Goal: Task Accomplishment & Management: Manage account settings

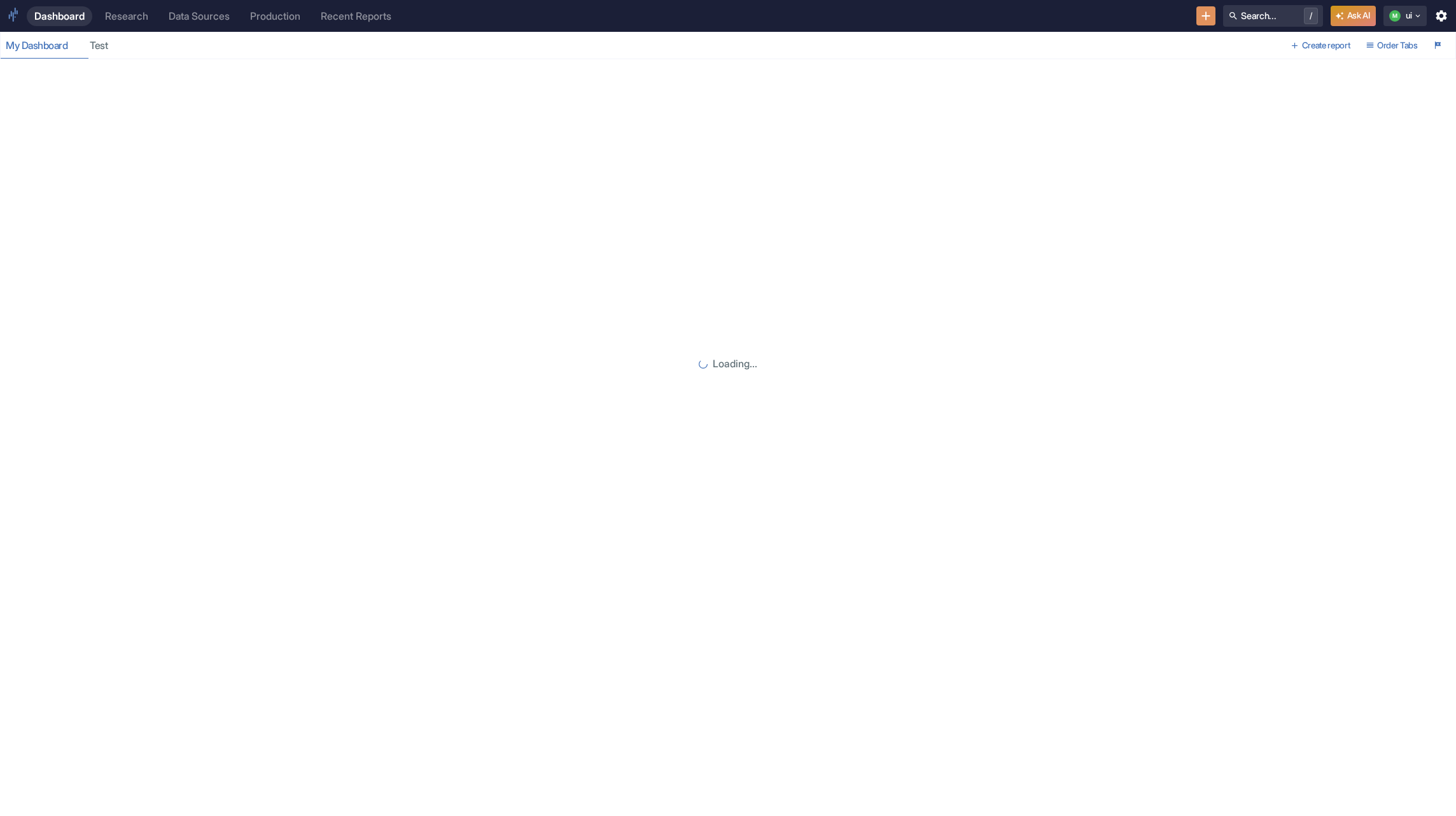
click at [282, 7] on link "Production" at bounding box center [275, 17] width 65 height 20
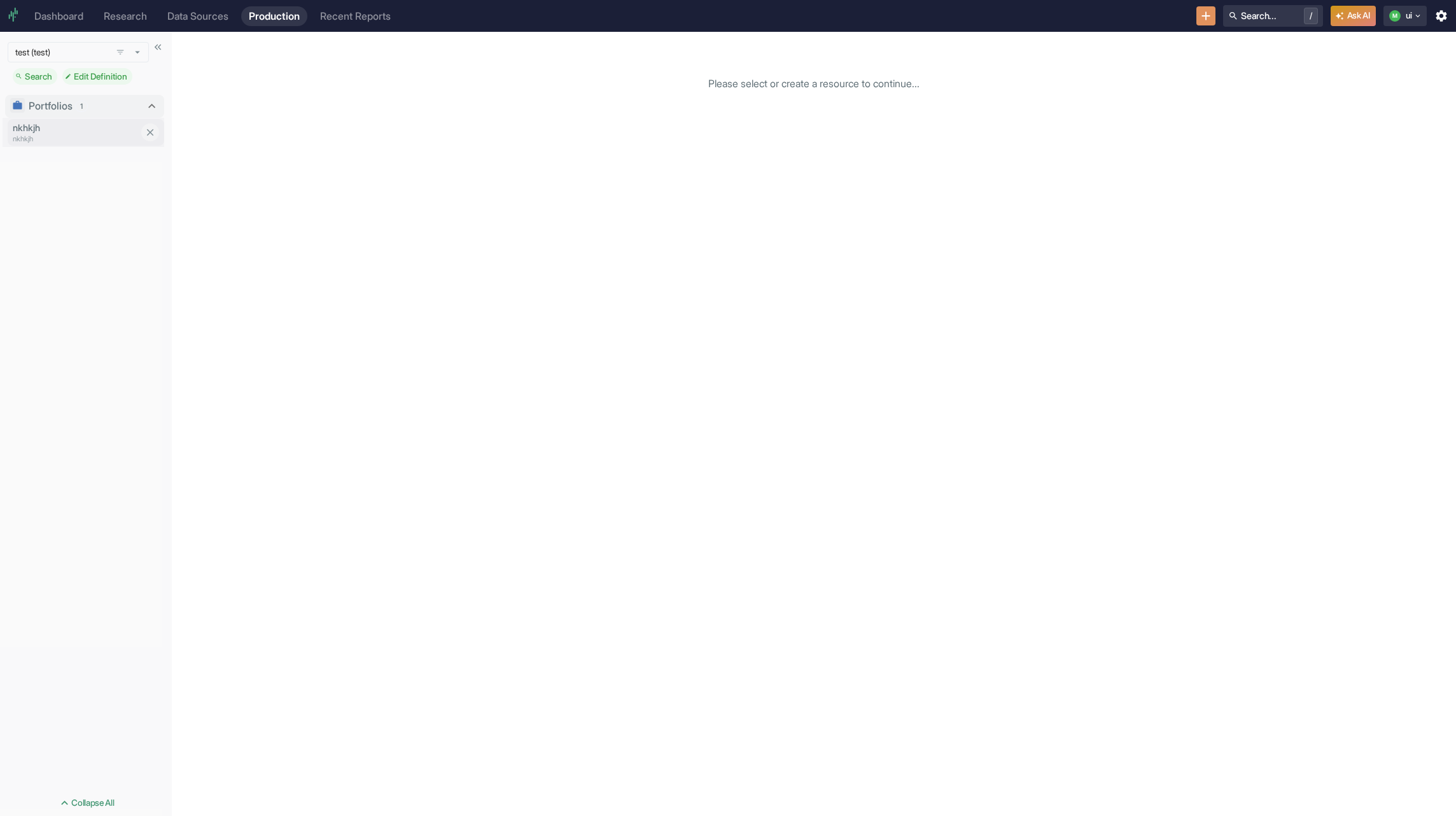
click at [68, 141] on p "nkhkjh" at bounding box center [86, 139] width 147 height 11
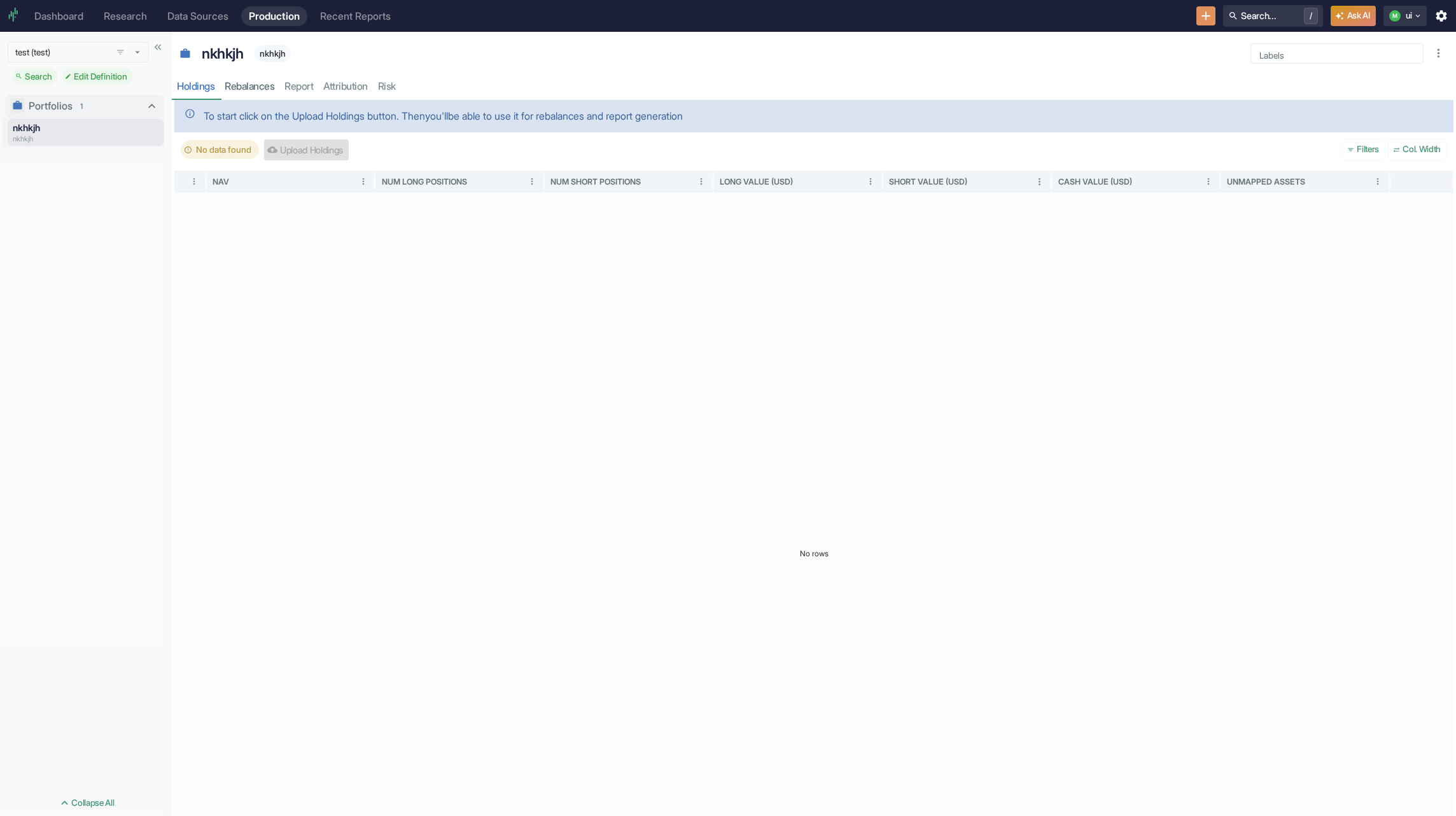
click at [342, 153] on div "Upload Holdings" at bounding box center [306, 149] width 84 height 21
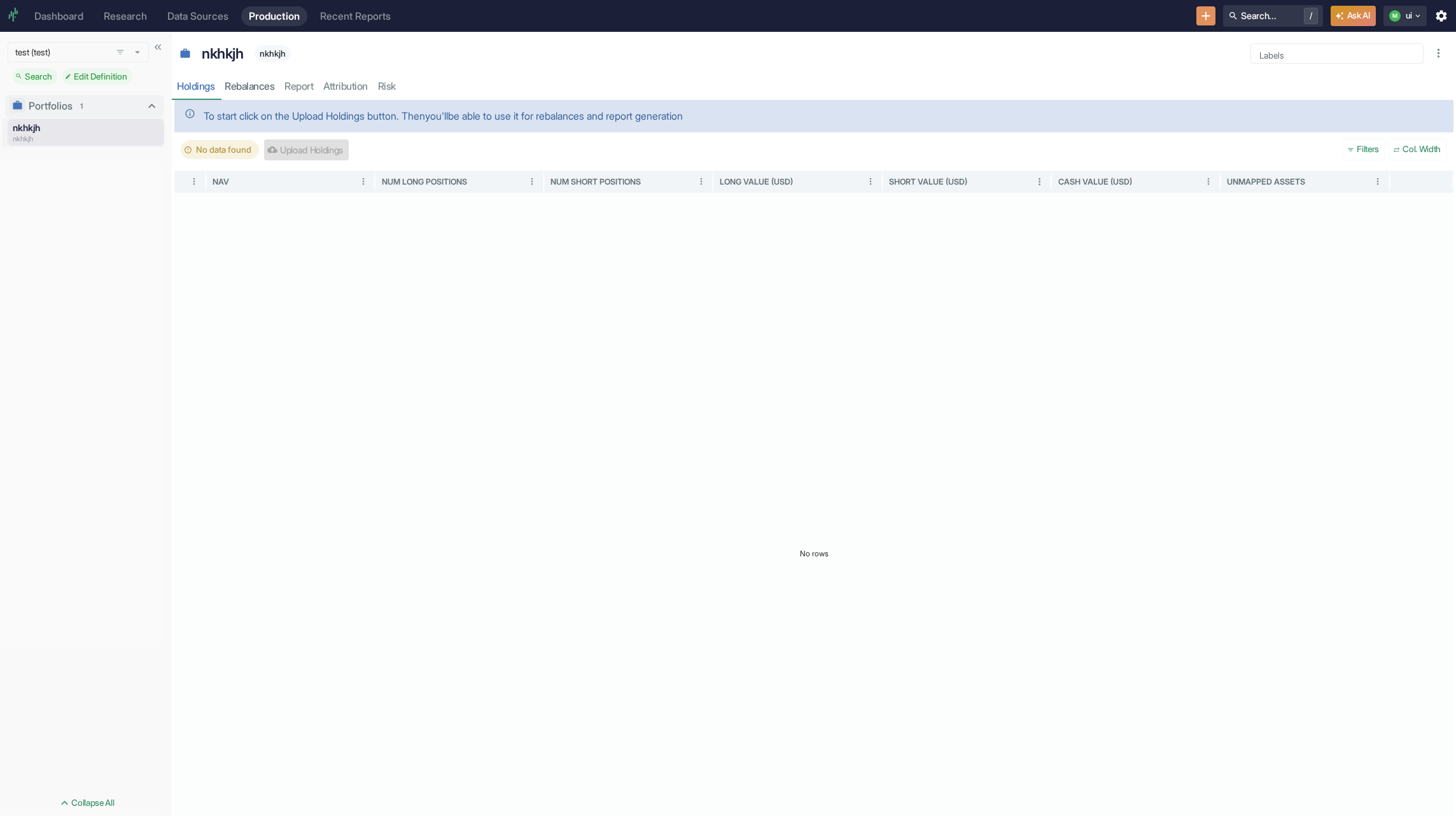
click at [340, 151] on div "Upload Holdings" at bounding box center [306, 149] width 84 height 21
click at [235, 149] on span "No data found" at bounding box center [223, 149] width 70 height 12
click at [299, 148] on div "Upload Holdings" at bounding box center [306, 149] width 84 height 21
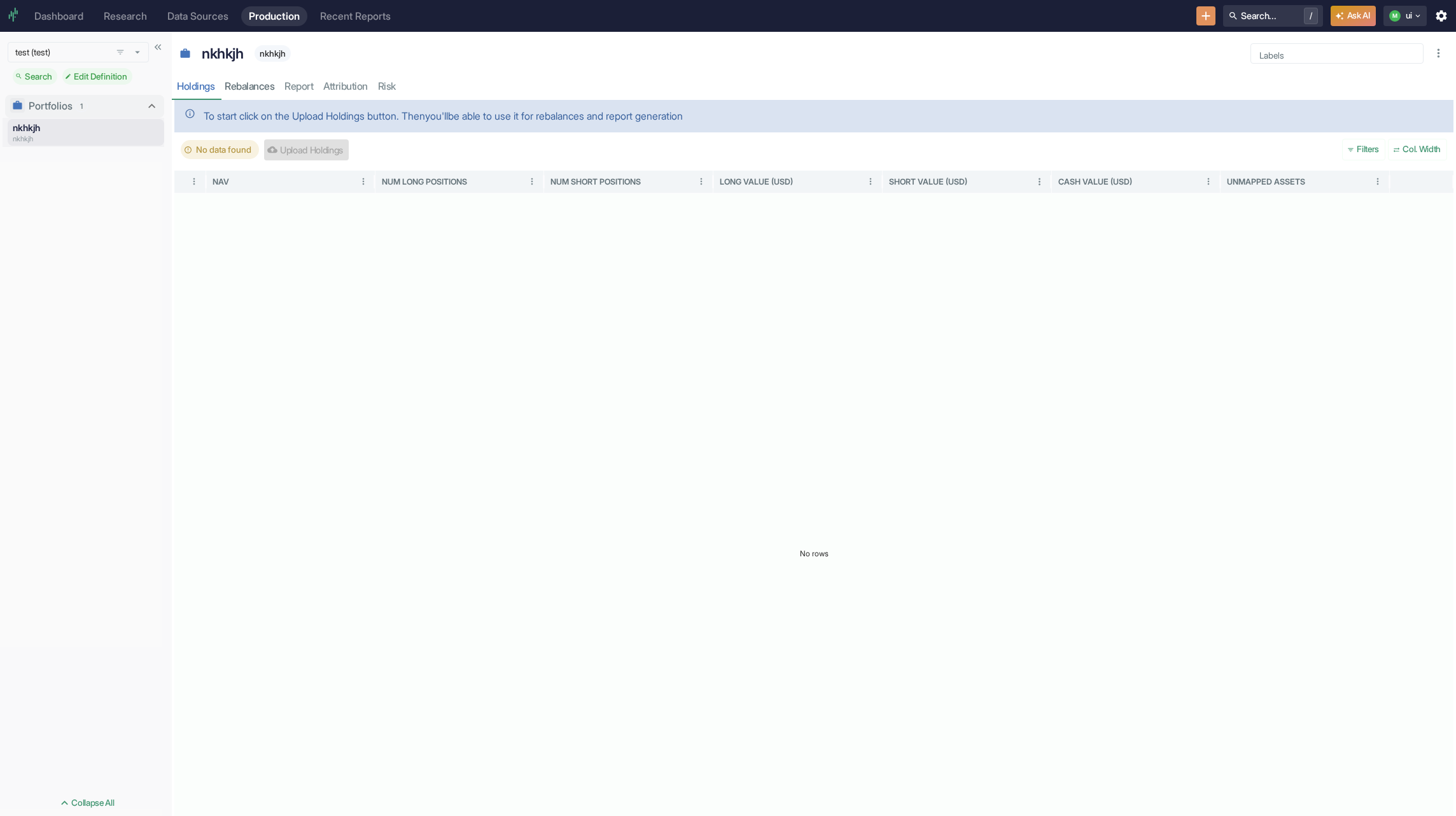
click at [299, 148] on div "Upload Holdings" at bounding box center [306, 149] width 84 height 21
click at [329, 150] on div "Upload Holdings" at bounding box center [306, 149] width 84 height 21
click at [76, 76] on span "Edit Definition" at bounding box center [100, 76] width 64 height 10
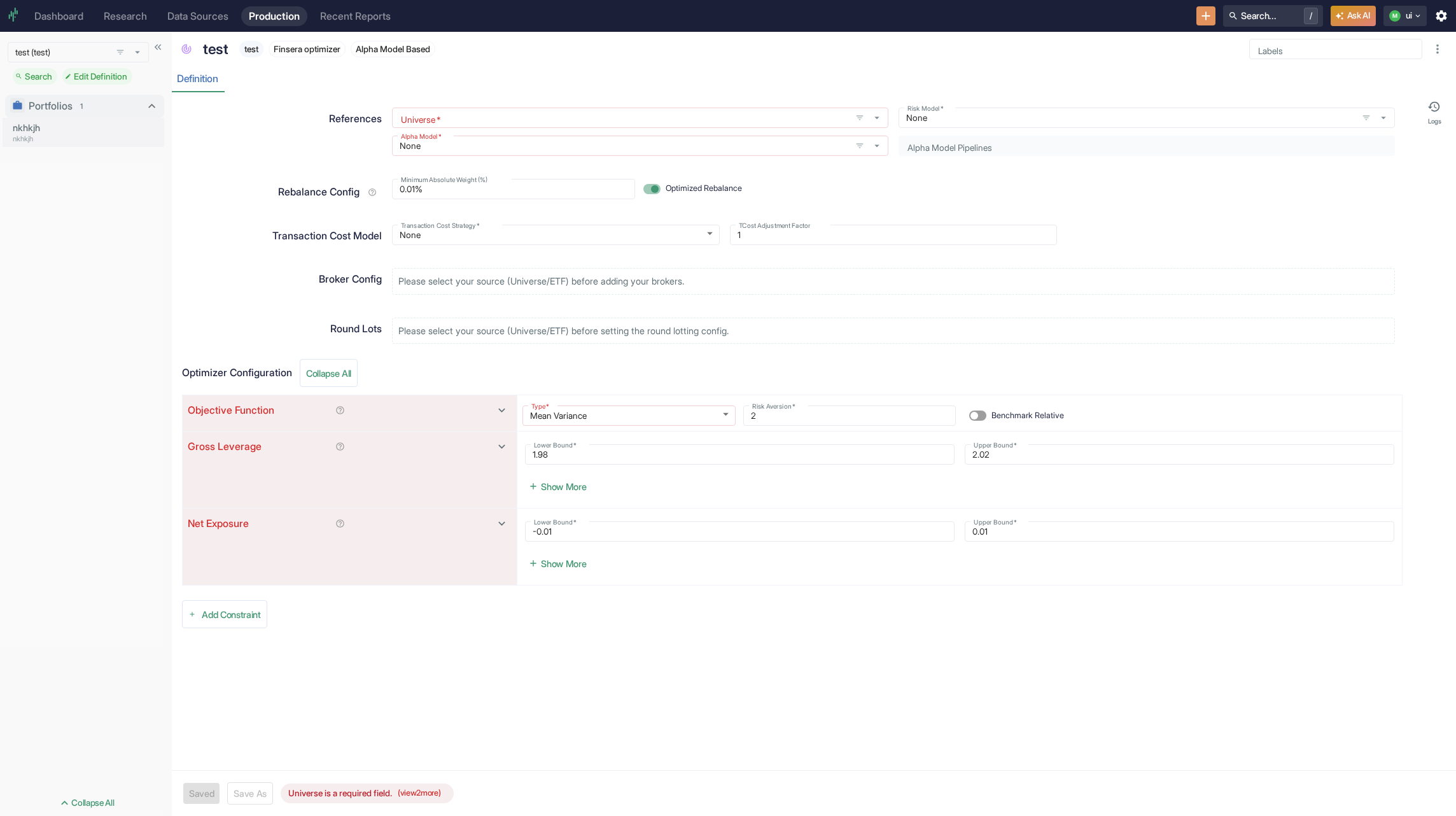
click at [472, 126] on div "Universe   *" at bounding box center [640, 118] width 496 height 21
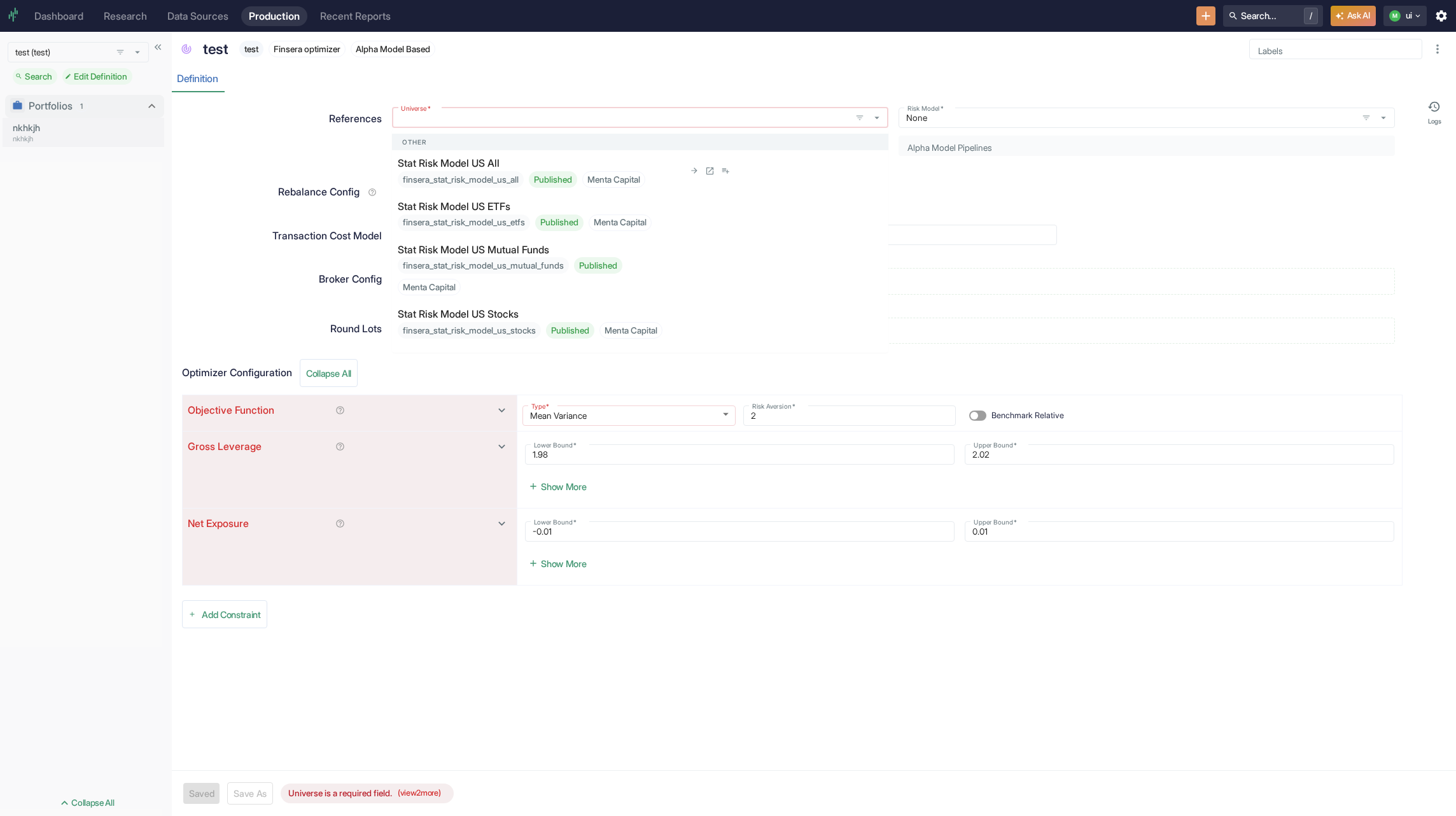
click at [457, 172] on div "finsera_stat_risk_model_us_all Published Menta Capital" at bounding box center [521, 180] width 247 height 17
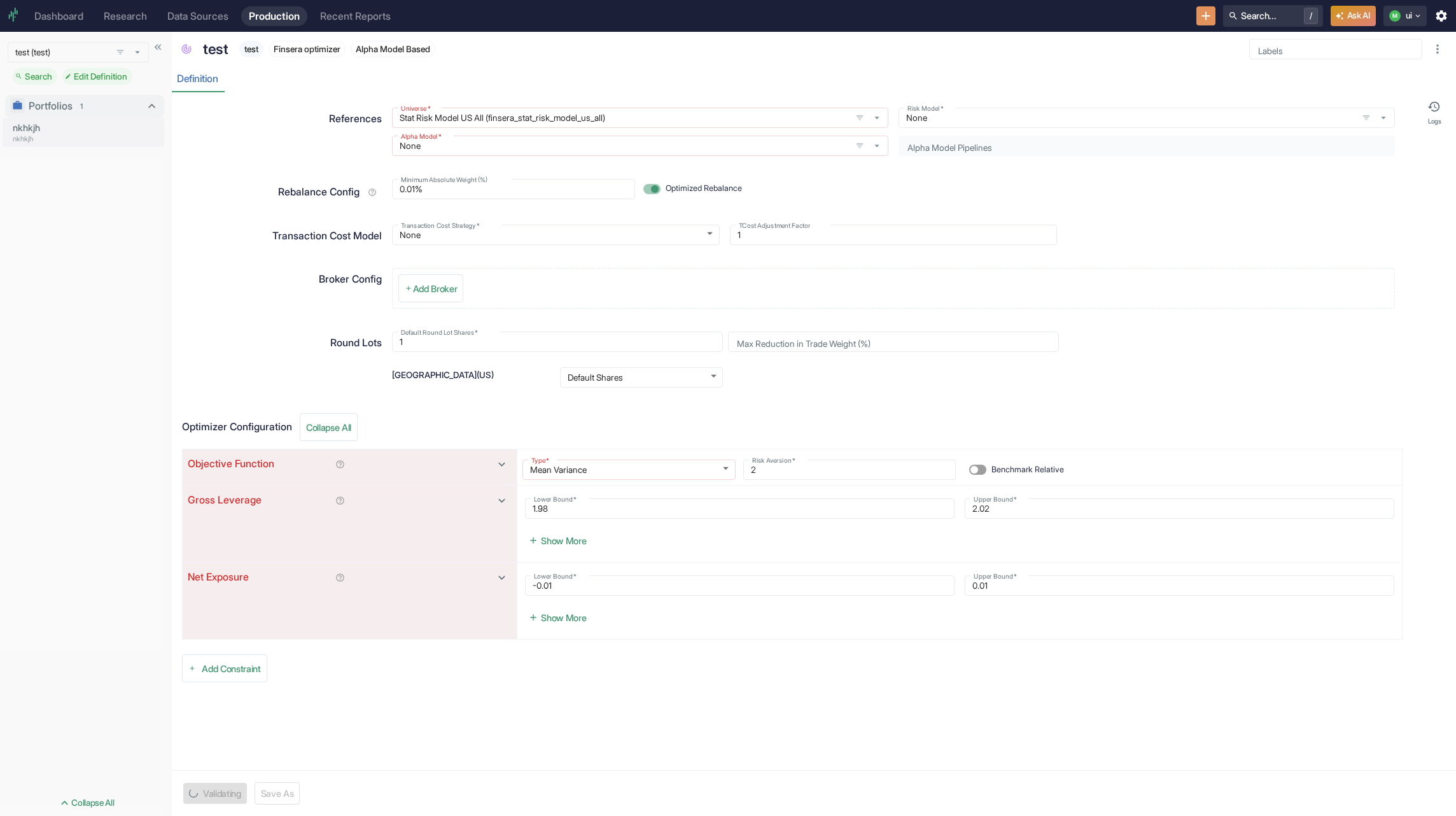
click at [457, 151] on input "None" at bounding box center [620, 146] width 451 height 12
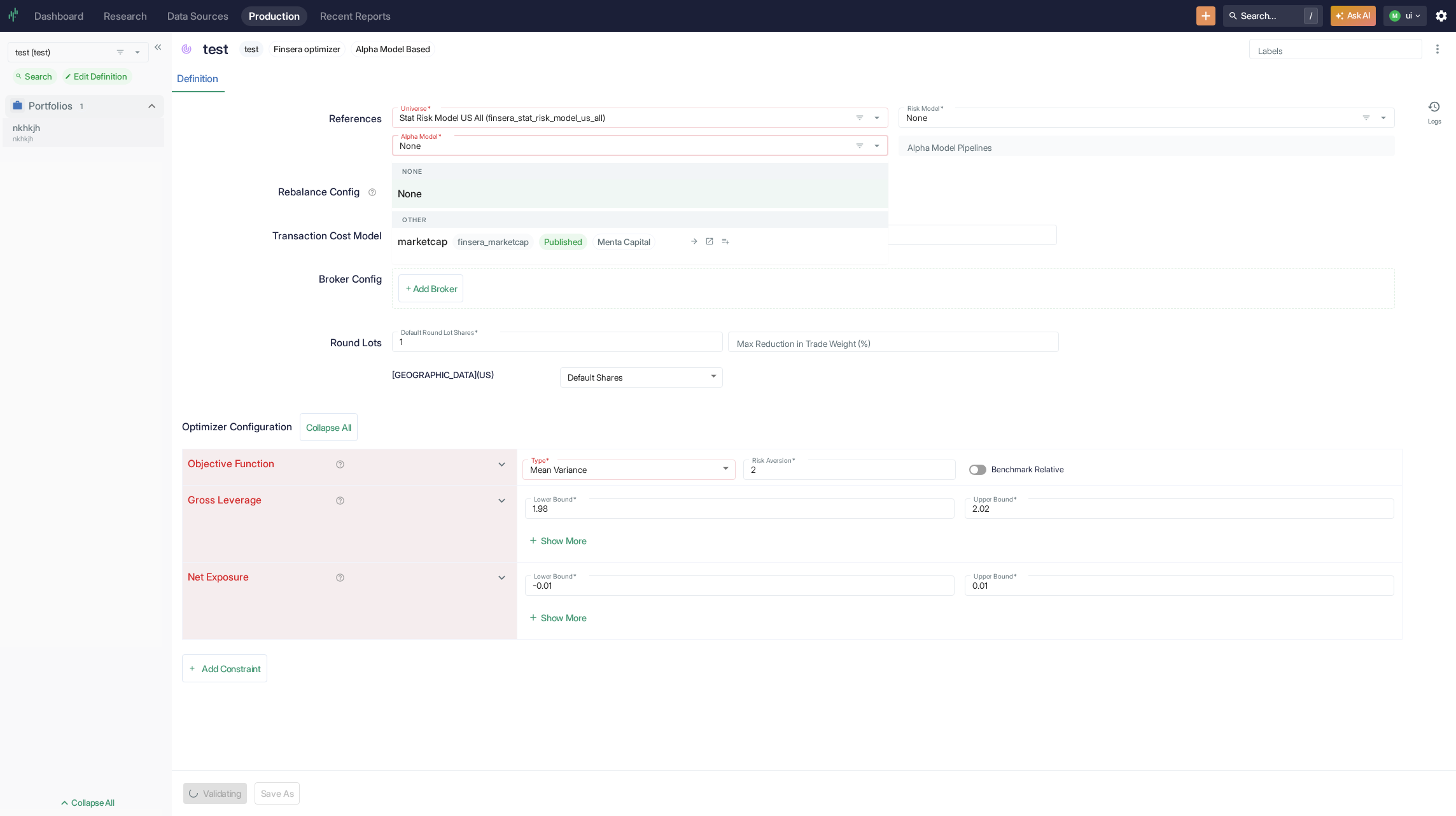
click at [429, 242] on p "marketcap" at bounding box center [423, 242] width 50 height 15
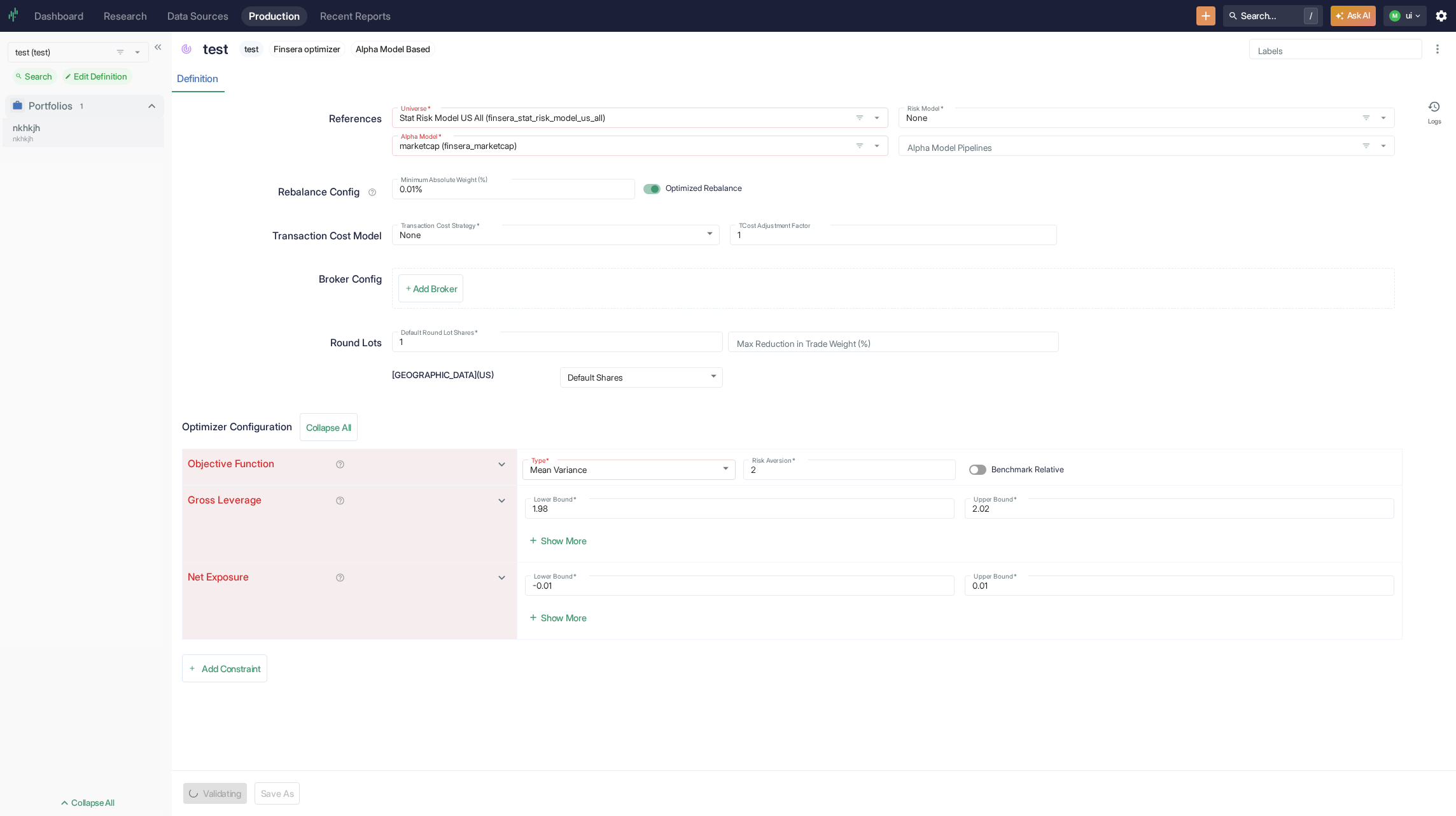
click at [326, 161] on div "References Universe   * Stat Risk Model US All (finsera_stat_risk_model_us_all)…" at bounding box center [792, 132] width 1220 height 64
type textarea "x"
drag, startPoint x: 612, startPoint y: 429, endPoint x: 617, endPoint y: 441, distance: 13.0
click at [614, 431] on div "Optimizer Configuration Collapse All" at bounding box center [792, 427] width 1220 height 28
click at [614, 475] on body "Dashboard Research Data Sources Production Recent Reports Search... / [PERSON_N…" at bounding box center [728, 408] width 1456 height 816
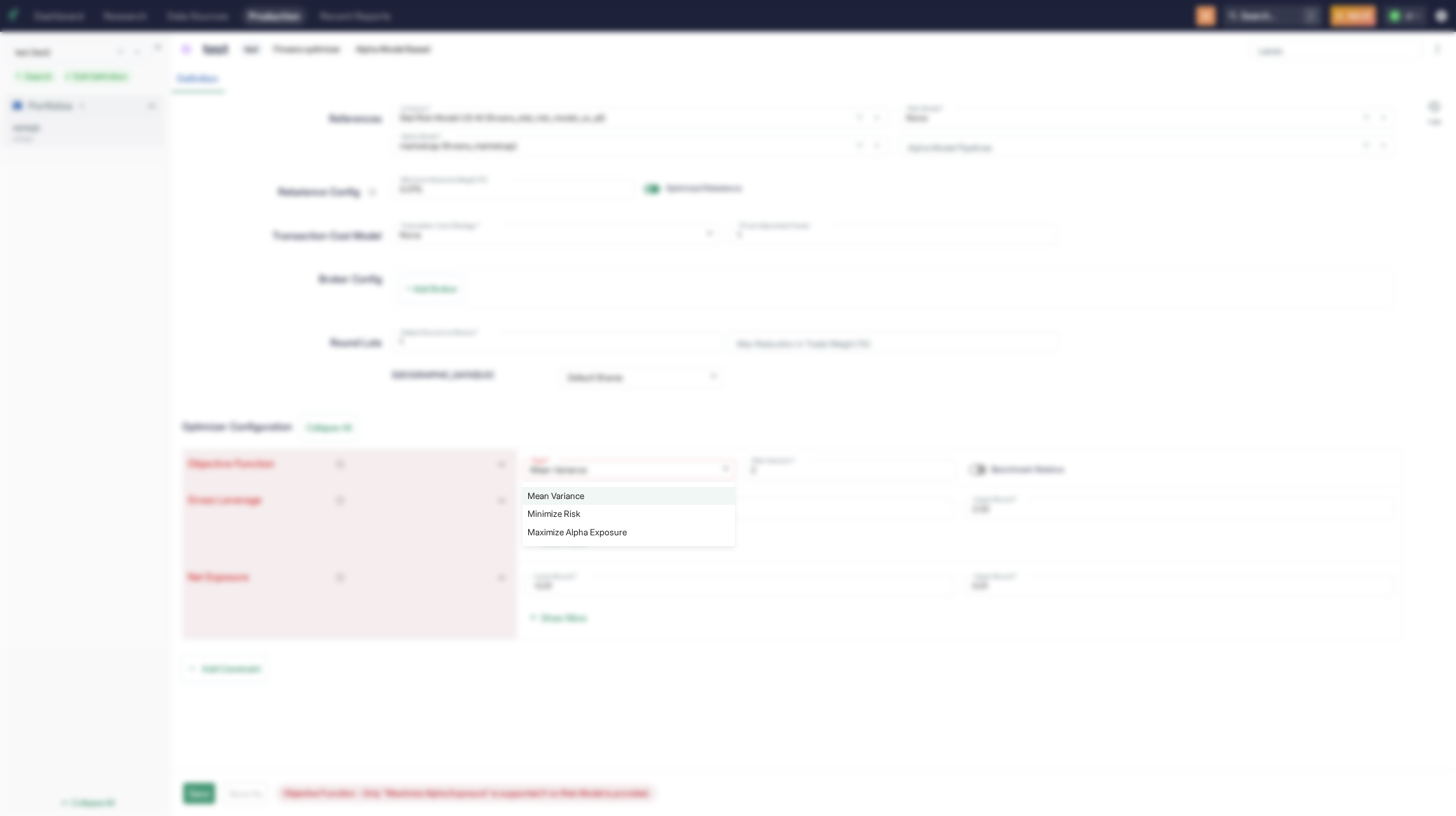
click at [606, 537] on li "Maximize Alpha Exposure" at bounding box center [629, 532] width 213 height 18
type input "max_return_only"
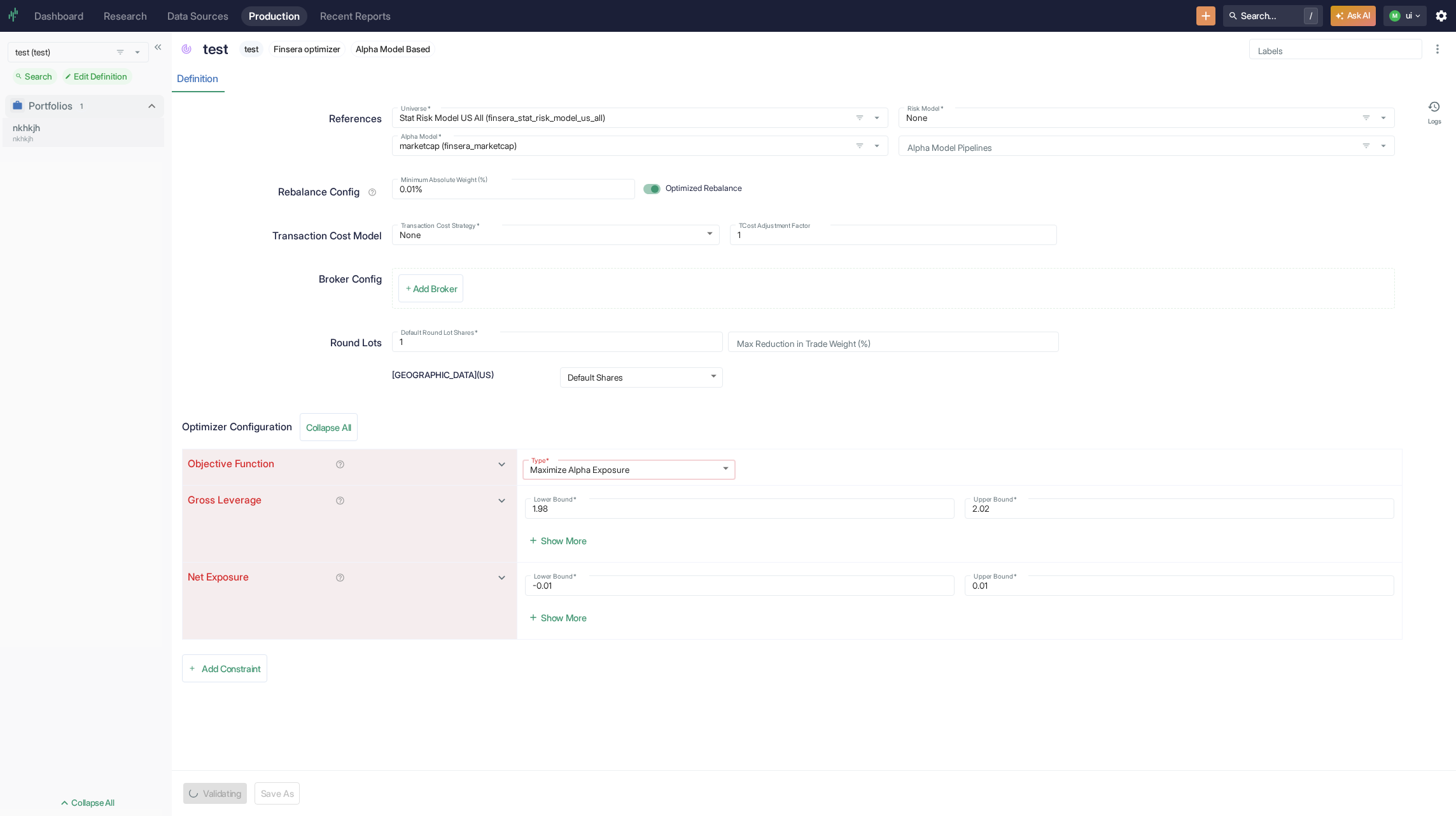
click at [238, 378] on div "Round Lots" at bounding box center [280, 362] width 203 height 73
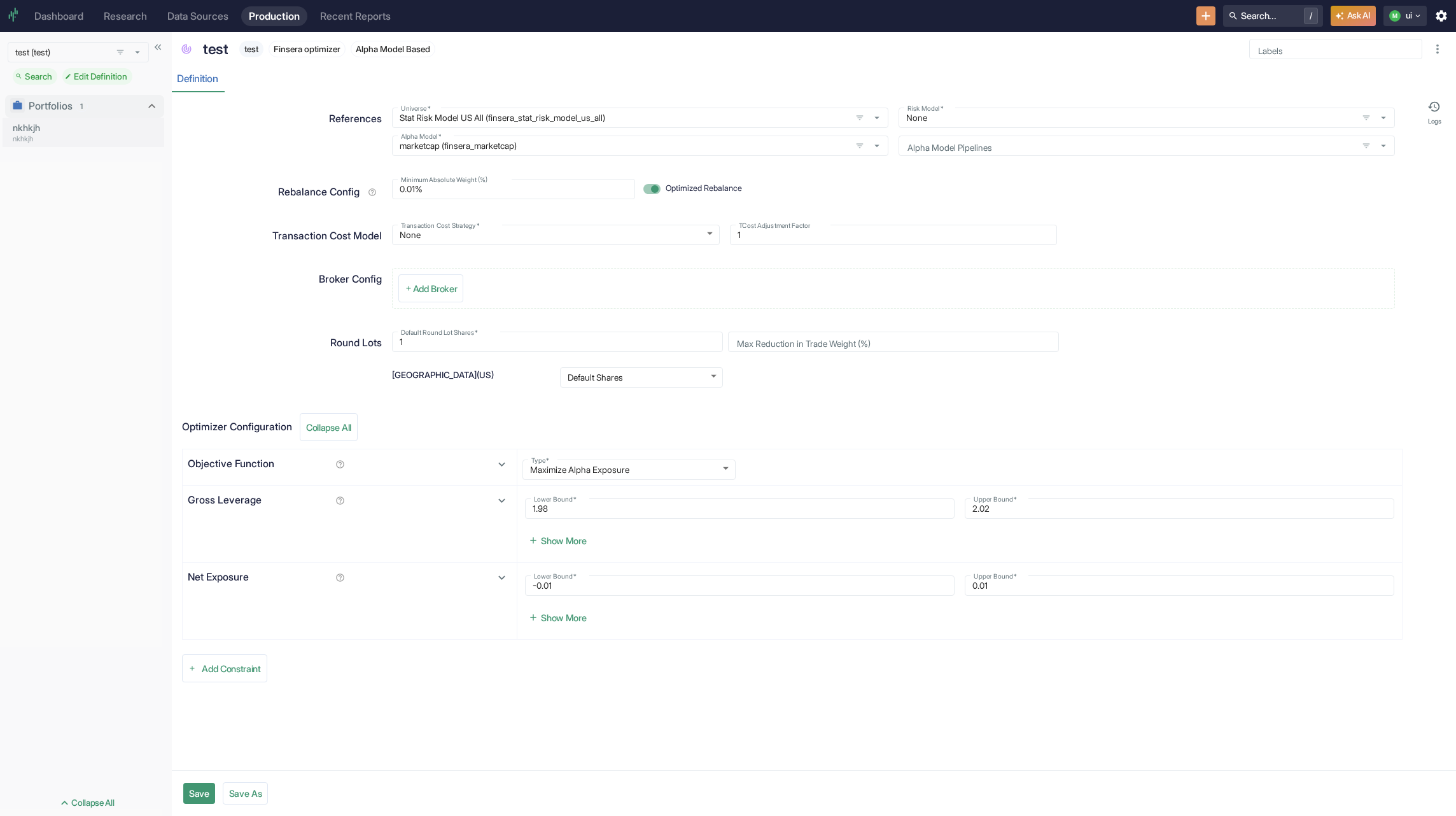
click at [203, 799] on button "Save" at bounding box center [199, 793] width 31 height 21
type textarea "x"
click at [42, 131] on p "nkhkjh" at bounding box center [86, 127] width 147 height 14
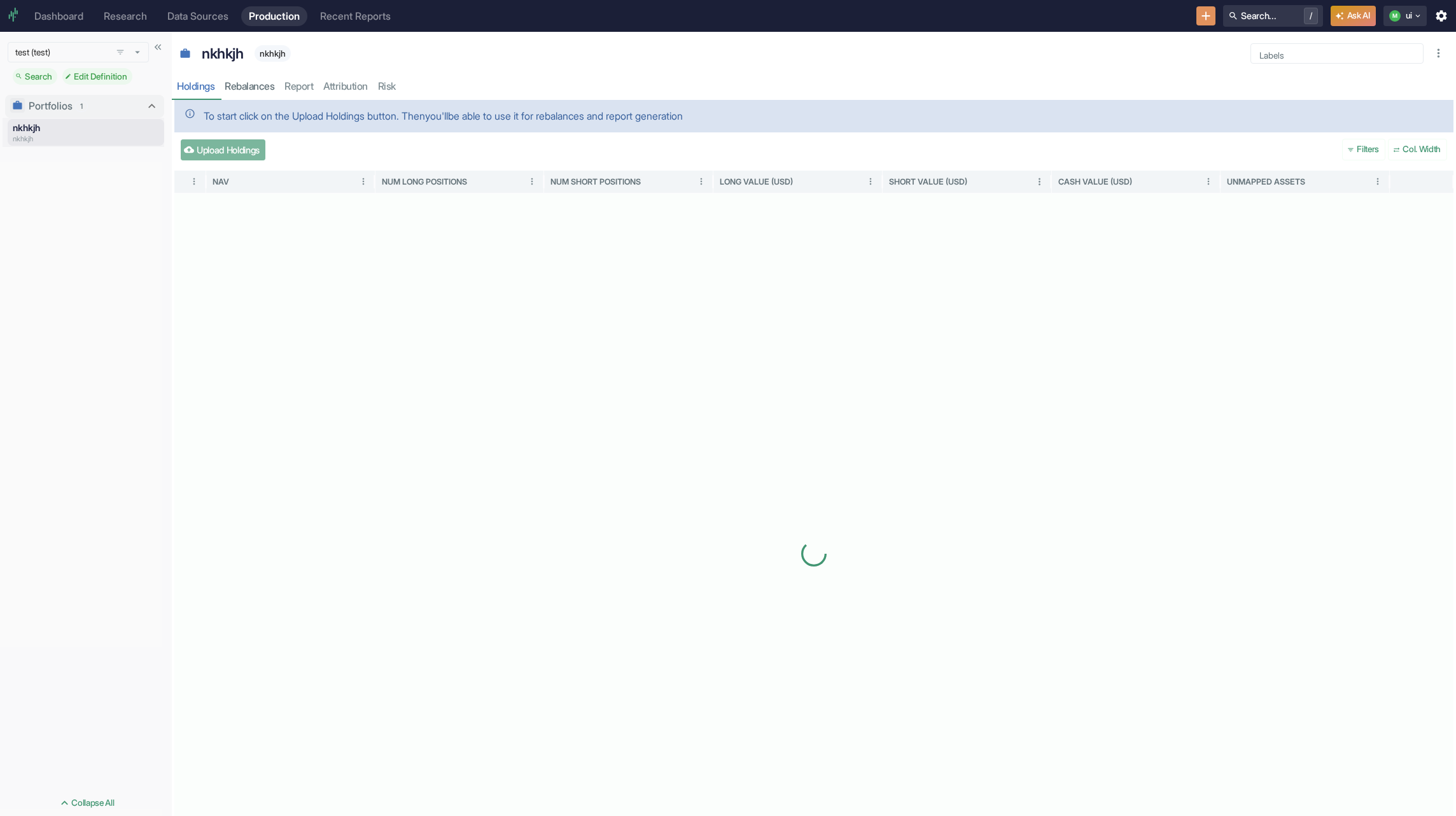
click at [249, 142] on button "Upload Holdings" at bounding box center [223, 149] width 84 height 21
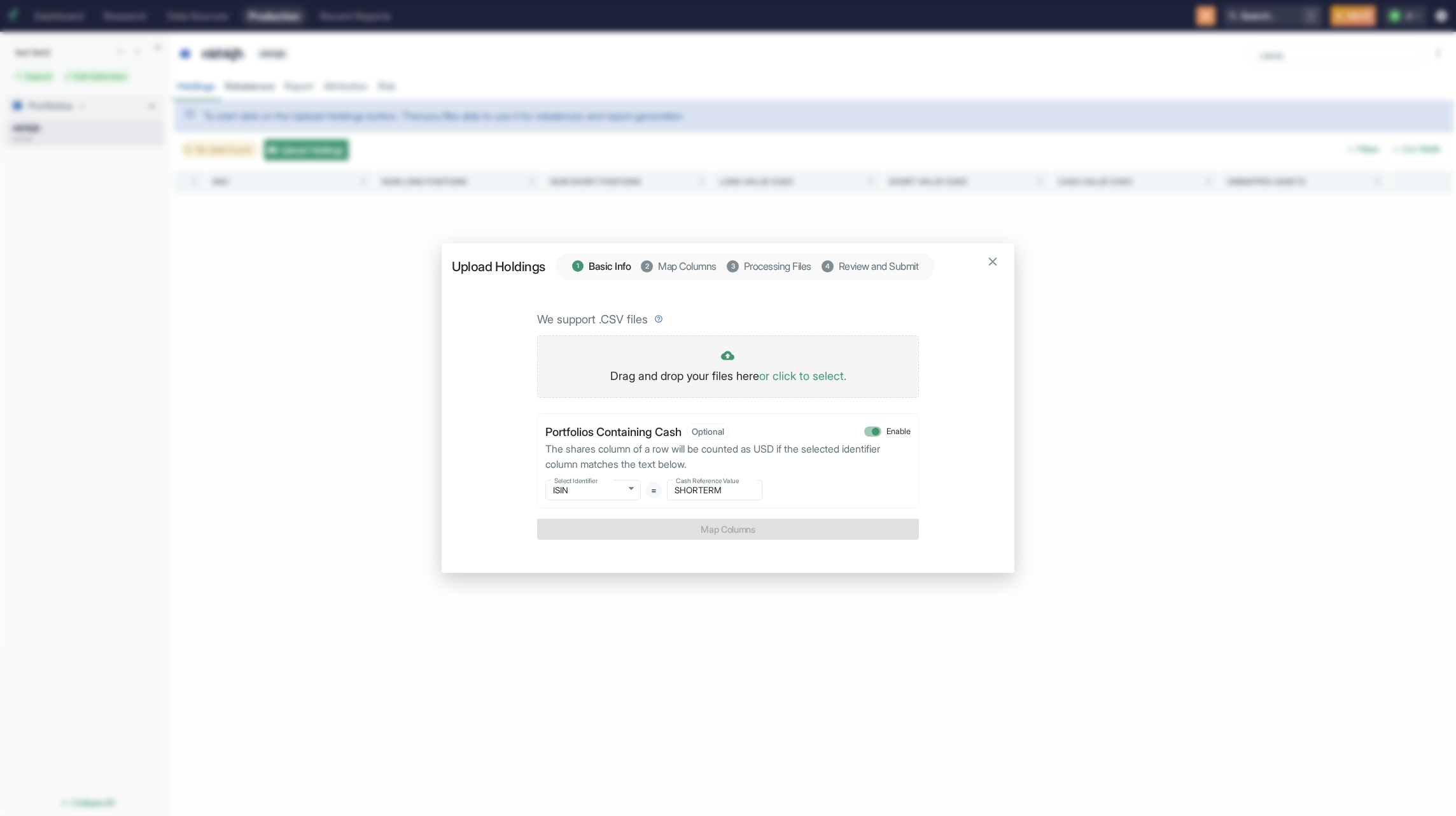
click at [721, 387] on div "Drag and drop your files here or click to select." at bounding box center [728, 367] width 382 height 63
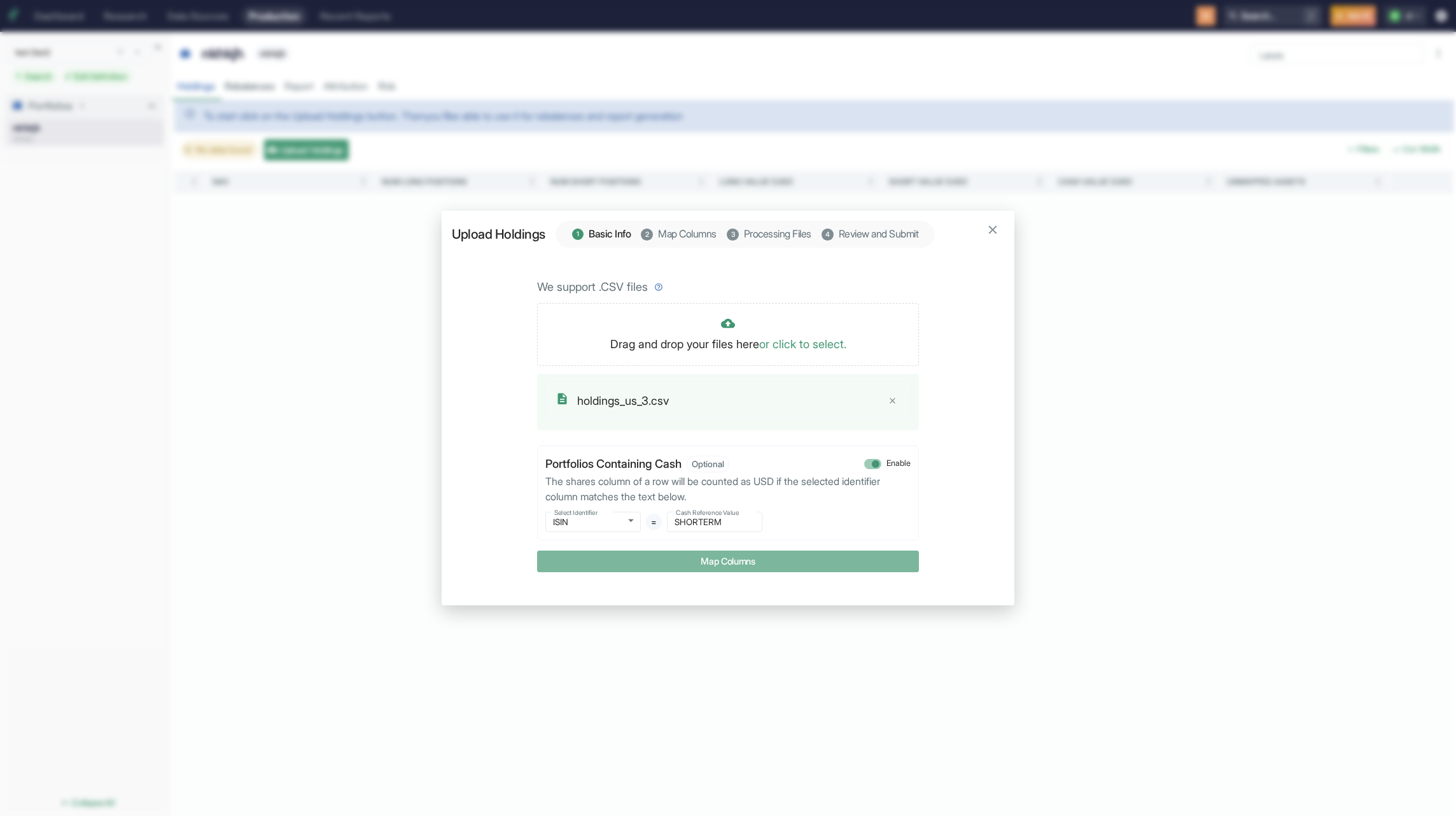
click at [716, 561] on button "Map Columns" at bounding box center [728, 560] width 382 height 21
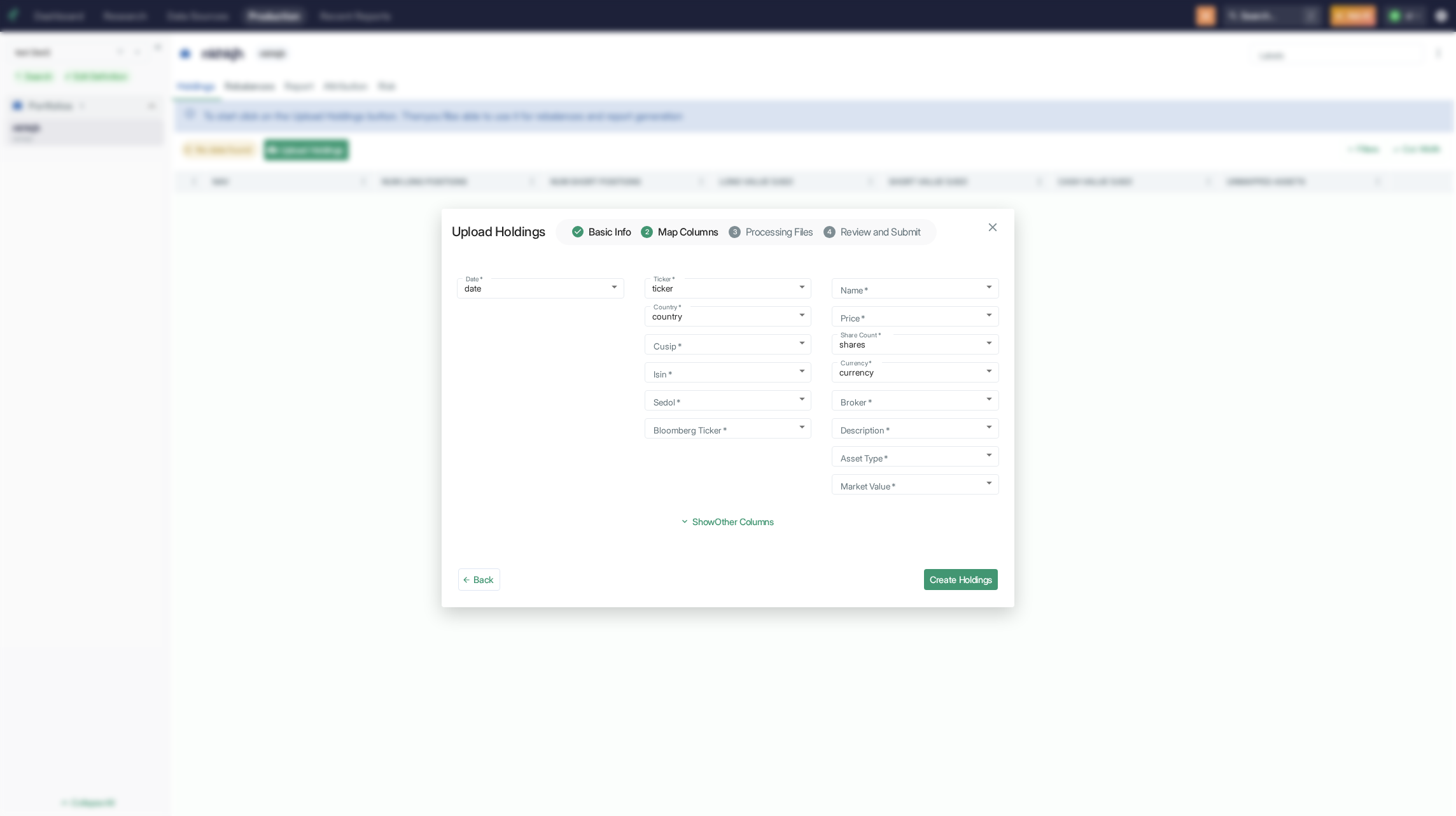
click at [958, 578] on button "Create Holdings" at bounding box center [960, 579] width 74 height 21
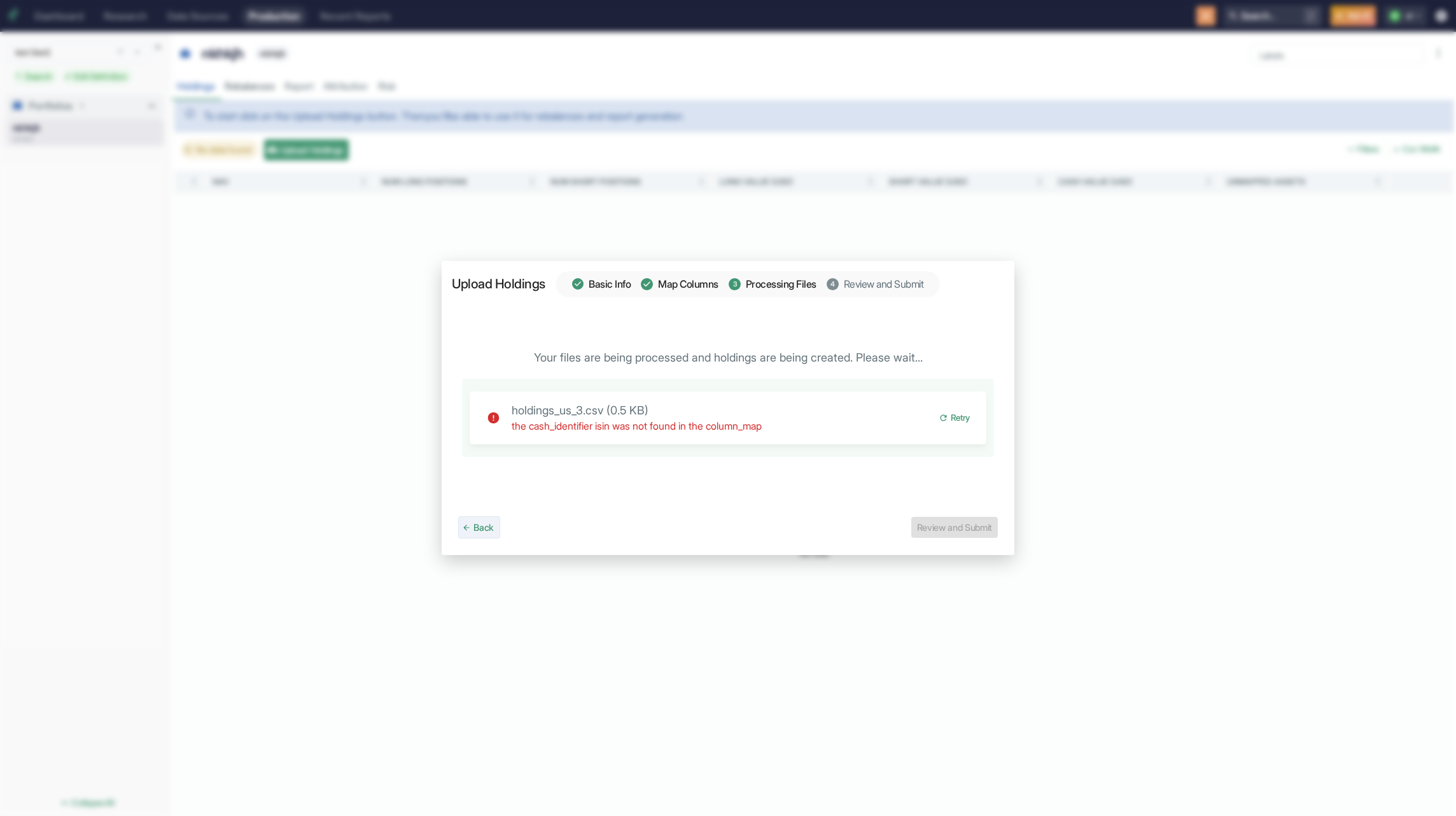
click at [491, 526] on button "Back" at bounding box center [479, 527] width 42 height 22
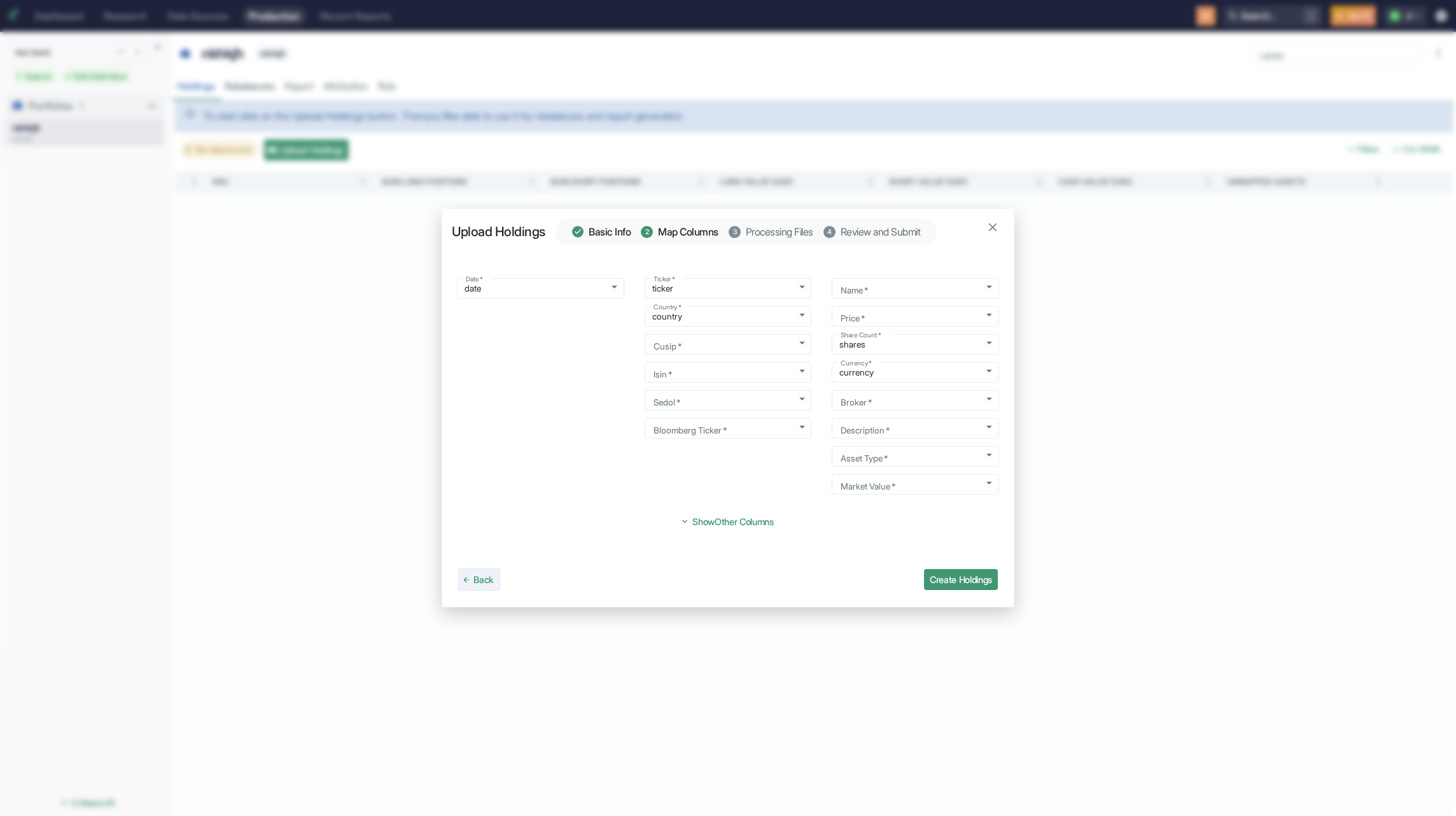
click at [476, 578] on button "Back" at bounding box center [479, 579] width 42 height 22
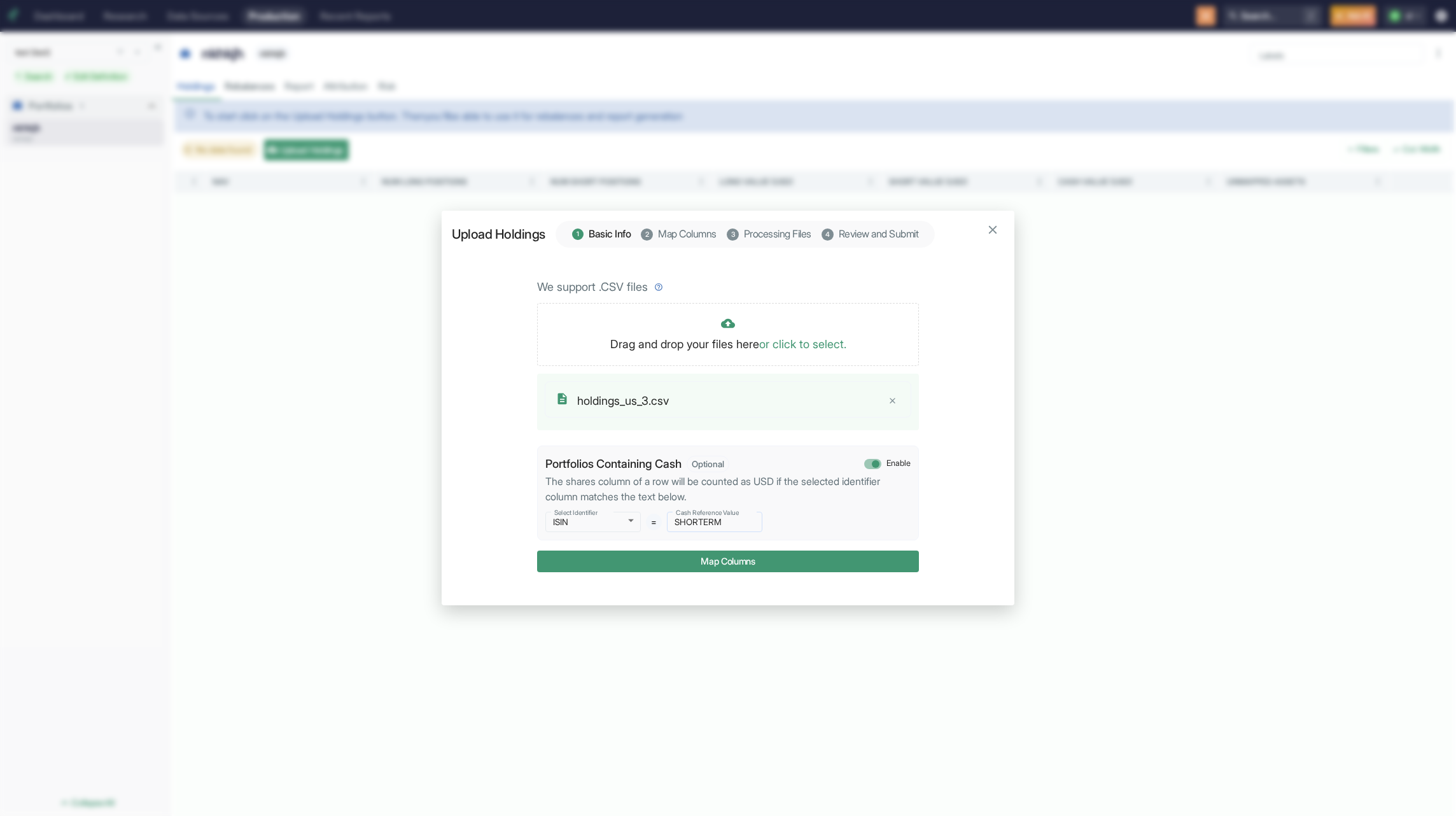
click at [699, 523] on input "SHORTERM" at bounding box center [714, 522] width 95 height 15
click at [581, 526] on body "Dashboard Research Data Sources Production Recent Reports Search... / [PERSON_N…" at bounding box center [728, 408] width 1456 height 816
click at [593, 522] on div at bounding box center [728, 408] width 1456 height 816
click at [587, 521] on body "Dashboard Research Data Sources Production Recent Reports Search... / [PERSON_N…" at bounding box center [728, 408] width 1456 height 816
click at [568, 598] on li "TICKER" at bounding box center [592, 601] width 97 height 18
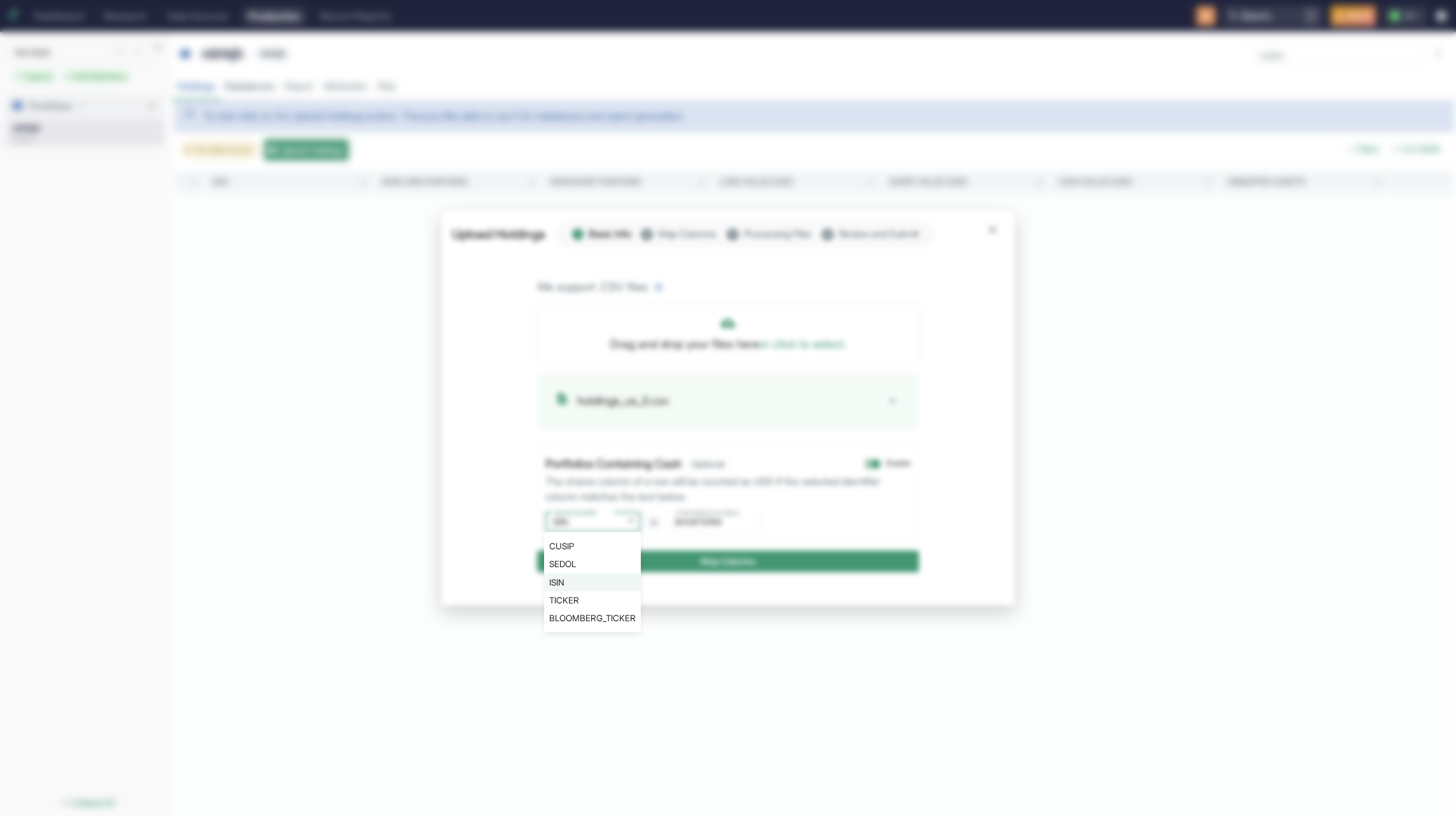
type input "ticker"
click at [771, 567] on button "Map Columns" at bounding box center [728, 560] width 382 height 21
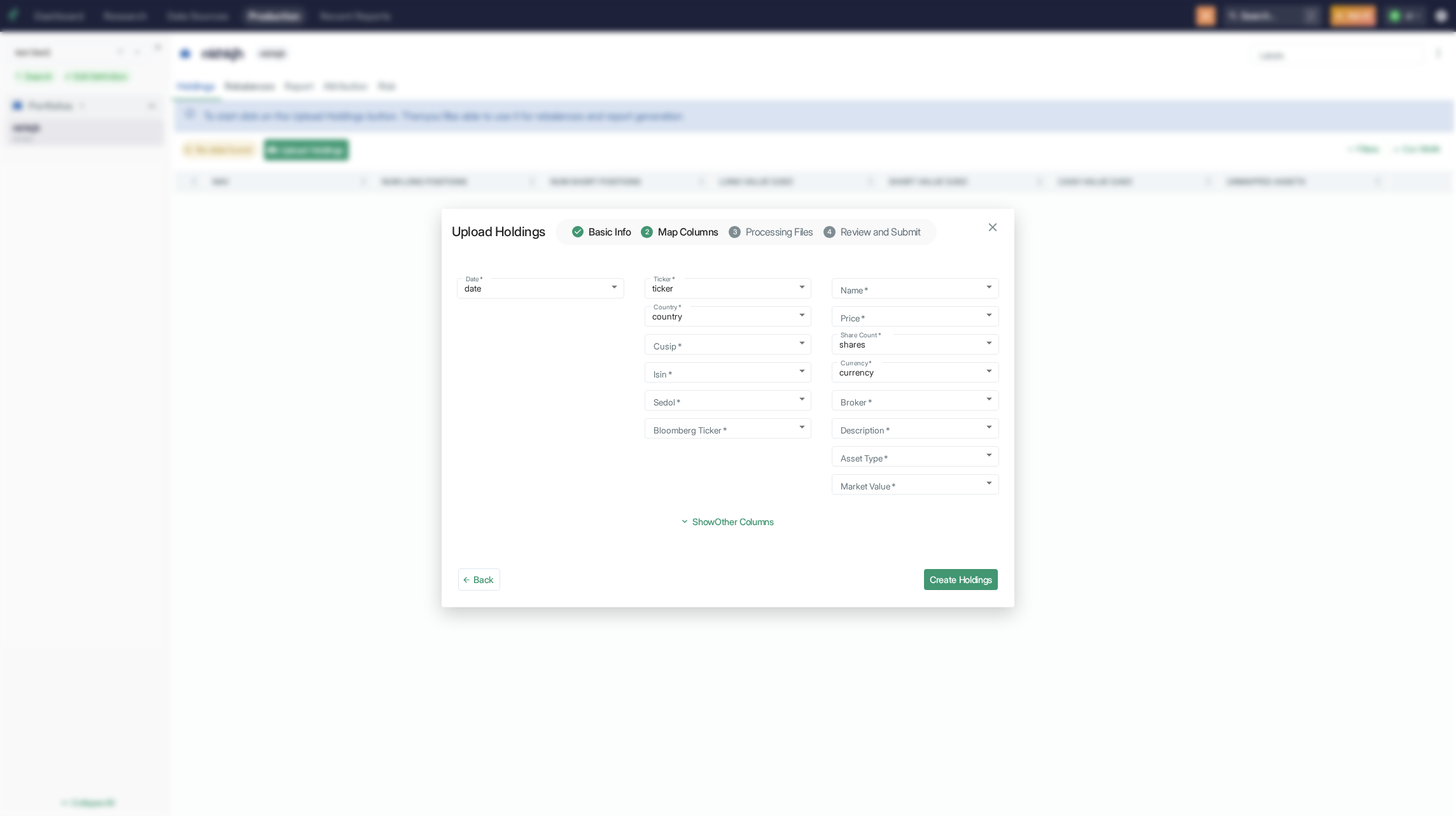
click at [960, 546] on div "Date   * date date Date   * Ticker   * ticker ticker Ticker   * Country   * cou…" at bounding box center [728, 409] width 572 height 308
click at [970, 569] on div "Back Create Holdings" at bounding box center [728, 585] width 572 height 44
click at [972, 575] on button "Create Holdings" at bounding box center [960, 579] width 74 height 21
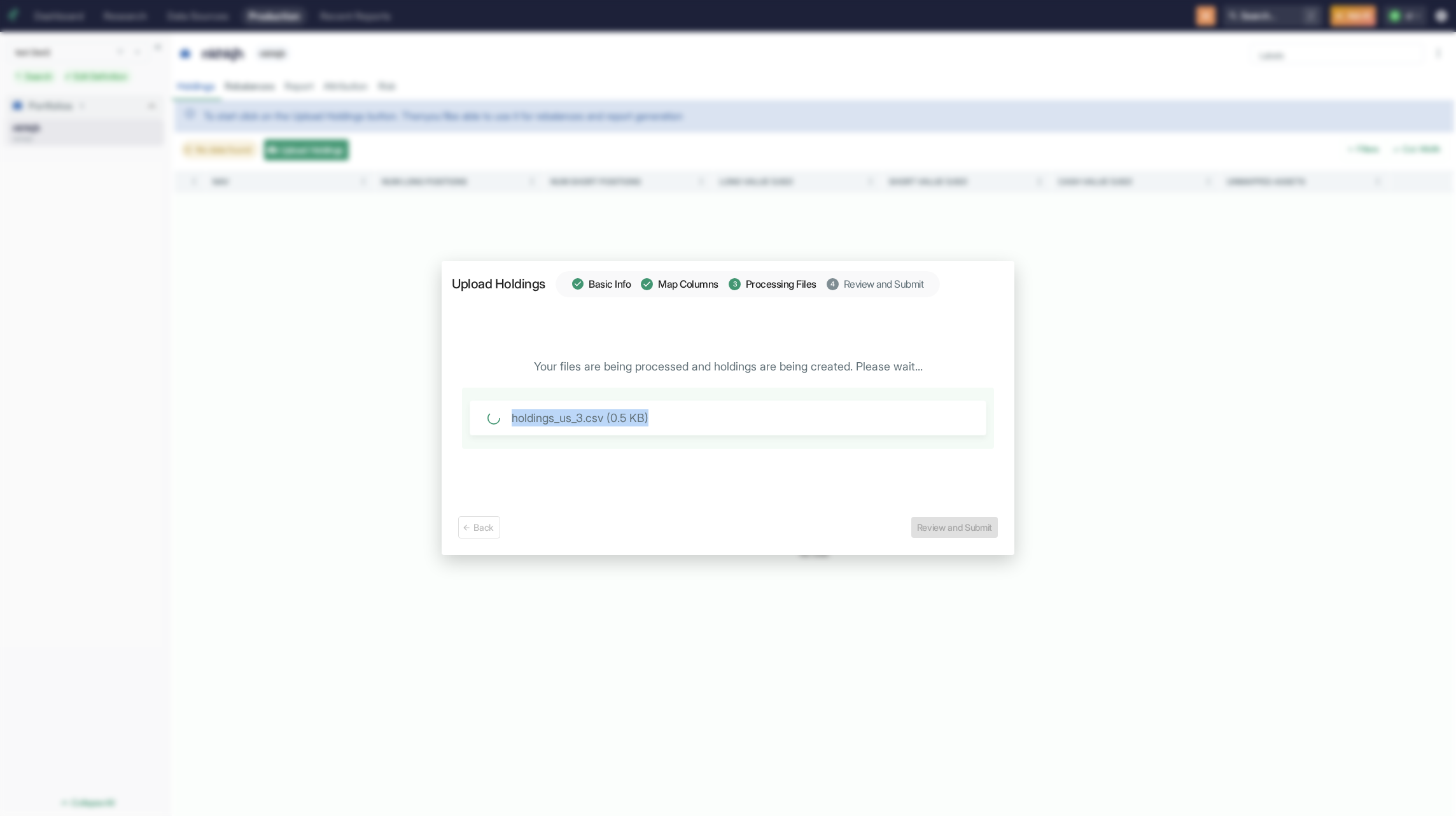
drag, startPoint x: 536, startPoint y: 362, endPoint x: 937, endPoint y: 361, distance: 401.0
click at [937, 361] on div "Your files are being processed and holdings are being created. Please wait... h…" at bounding box center [727, 403] width 542 height 191
drag, startPoint x: 511, startPoint y: 364, endPoint x: 943, endPoint y: 362, distance: 432.0
click at [943, 362] on div "Your files are being processed and holdings are being created. Please wait... h…" at bounding box center [727, 403] width 542 height 191
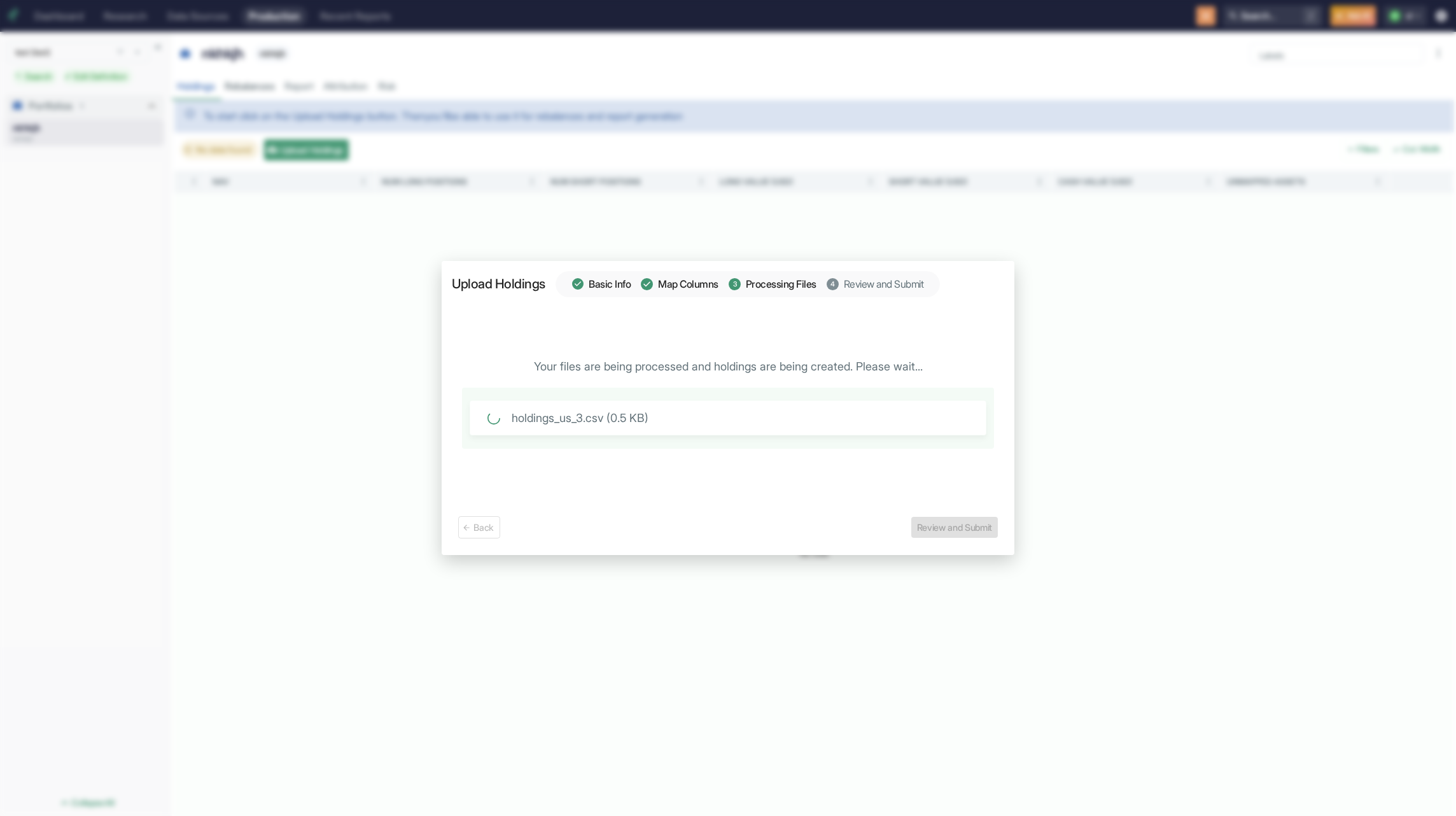
click at [943, 362] on div "Your files are being processed and holdings are being created. Please wait... h…" at bounding box center [727, 403] width 542 height 191
click at [968, 525] on button "Review and Submit" at bounding box center [954, 527] width 87 height 21
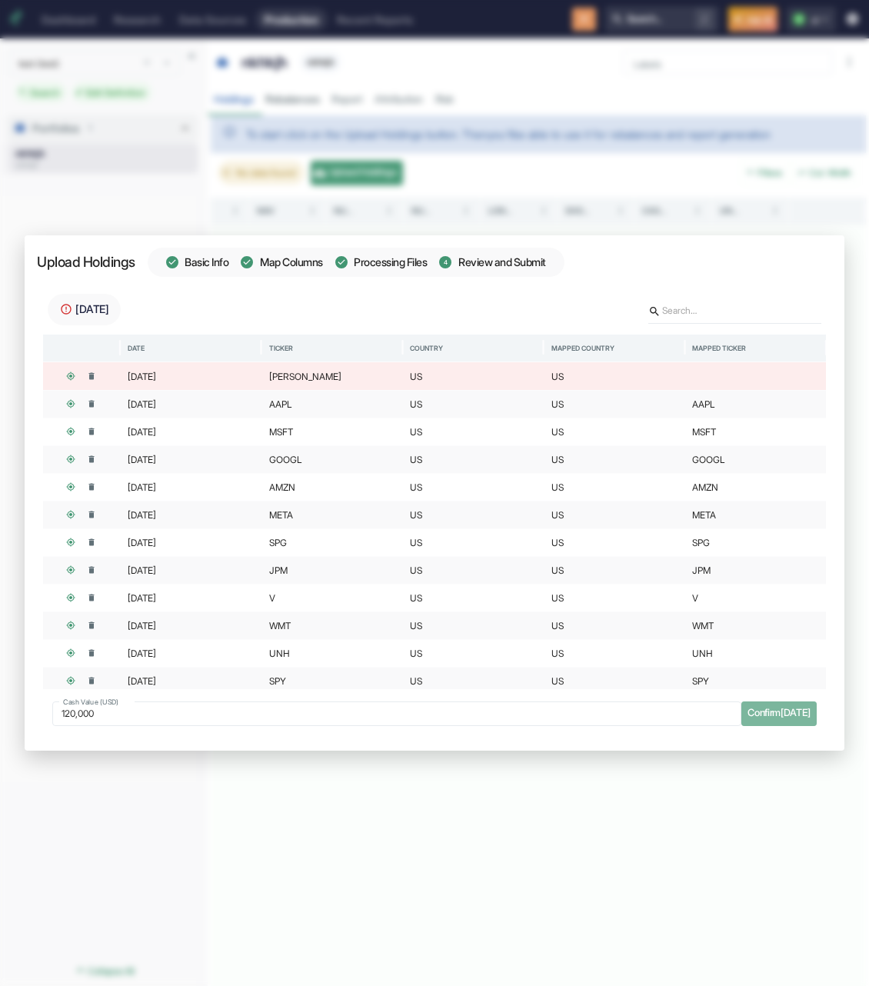
click at [769, 718] on button "Confirm [DATE]" at bounding box center [779, 714] width 75 height 25
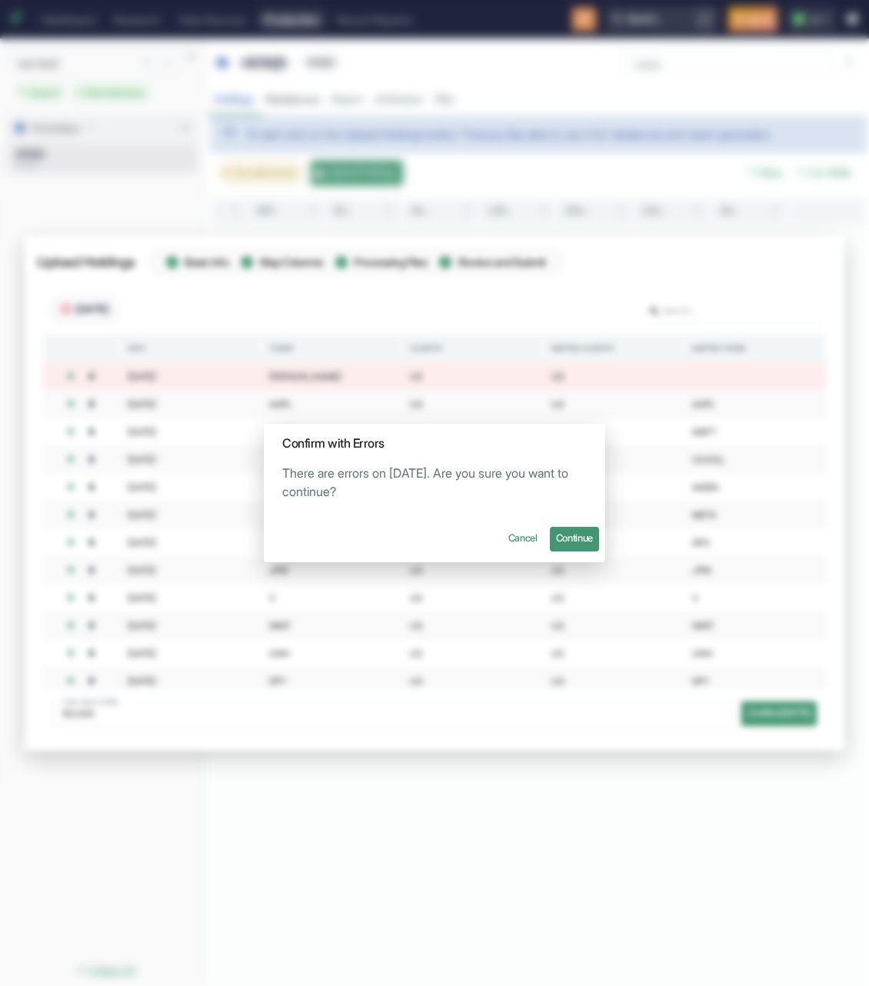
click at [576, 542] on button "Continue" at bounding box center [574, 539] width 49 height 25
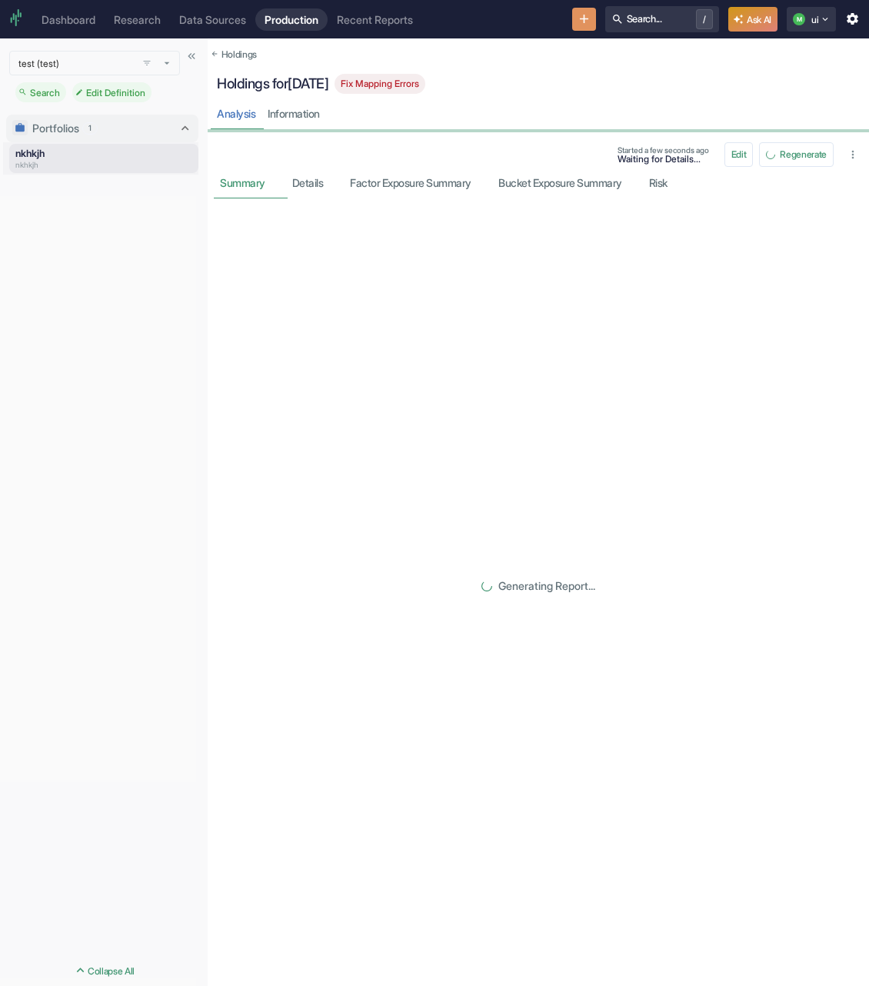
click at [245, 55] on button "Holdings" at bounding box center [234, 54] width 46 height 25
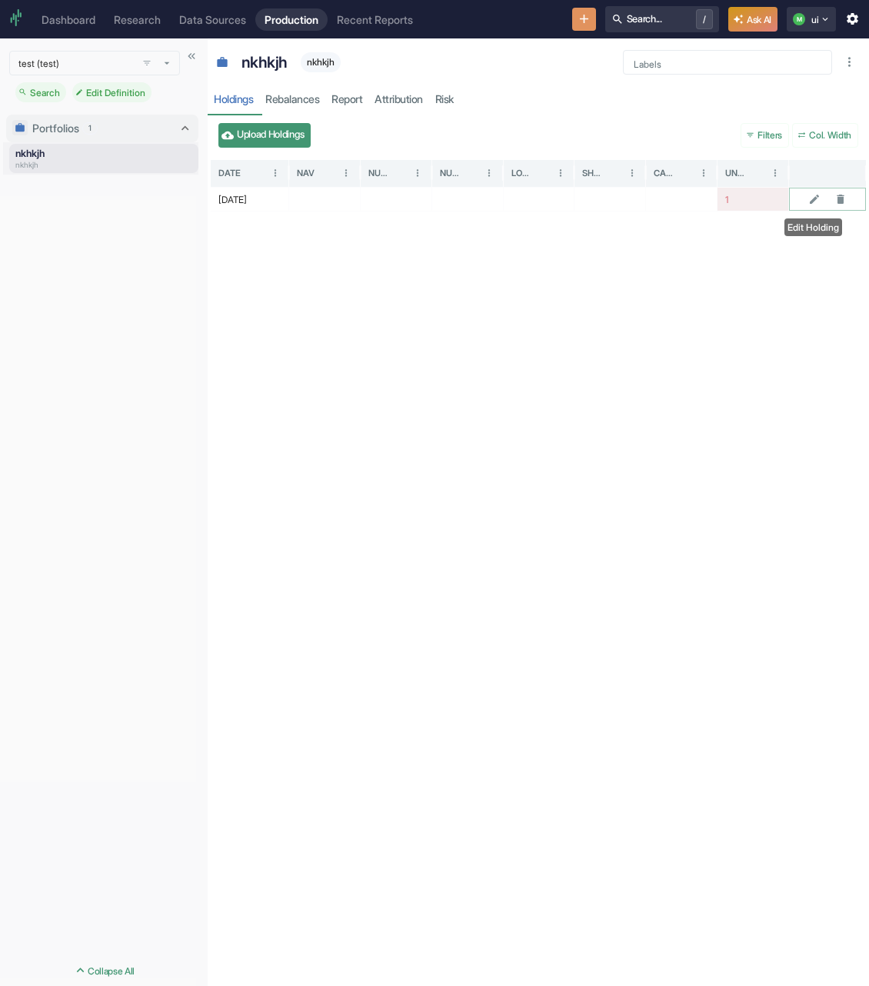
click at [816, 201] on icon "Edit Holding" at bounding box center [814, 199] width 12 height 12
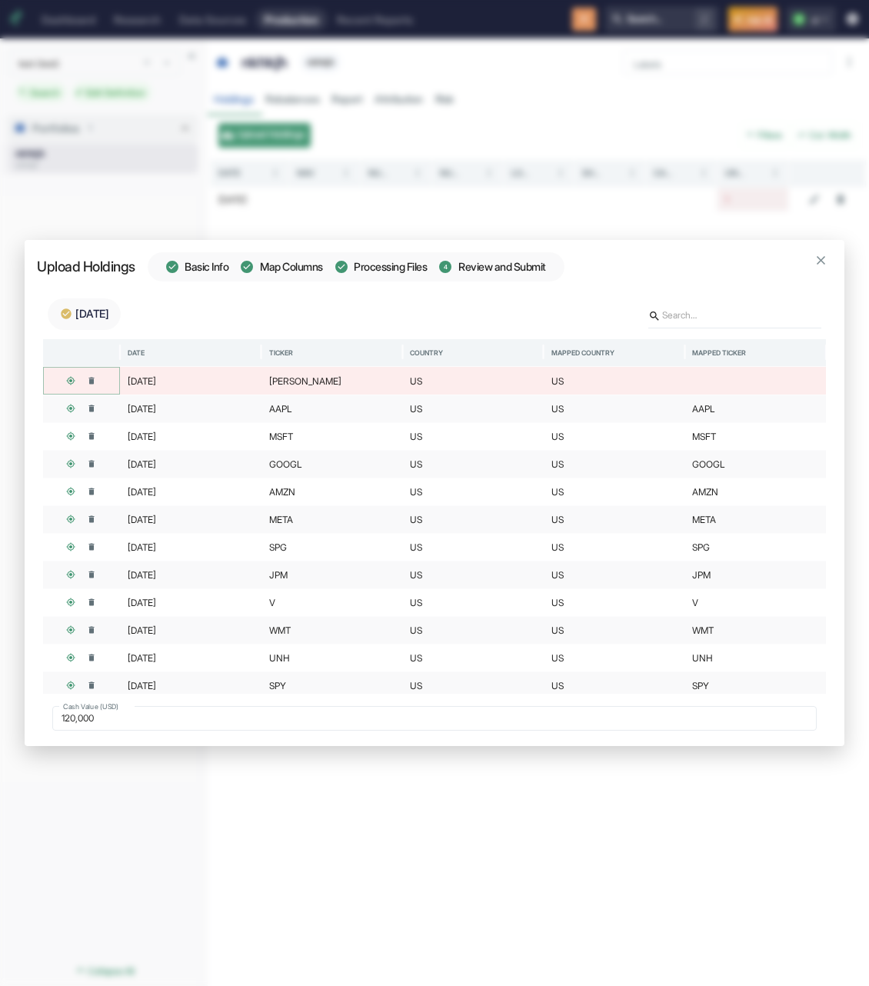
click at [88, 382] on icon "button" at bounding box center [92, 381] width 10 height 10
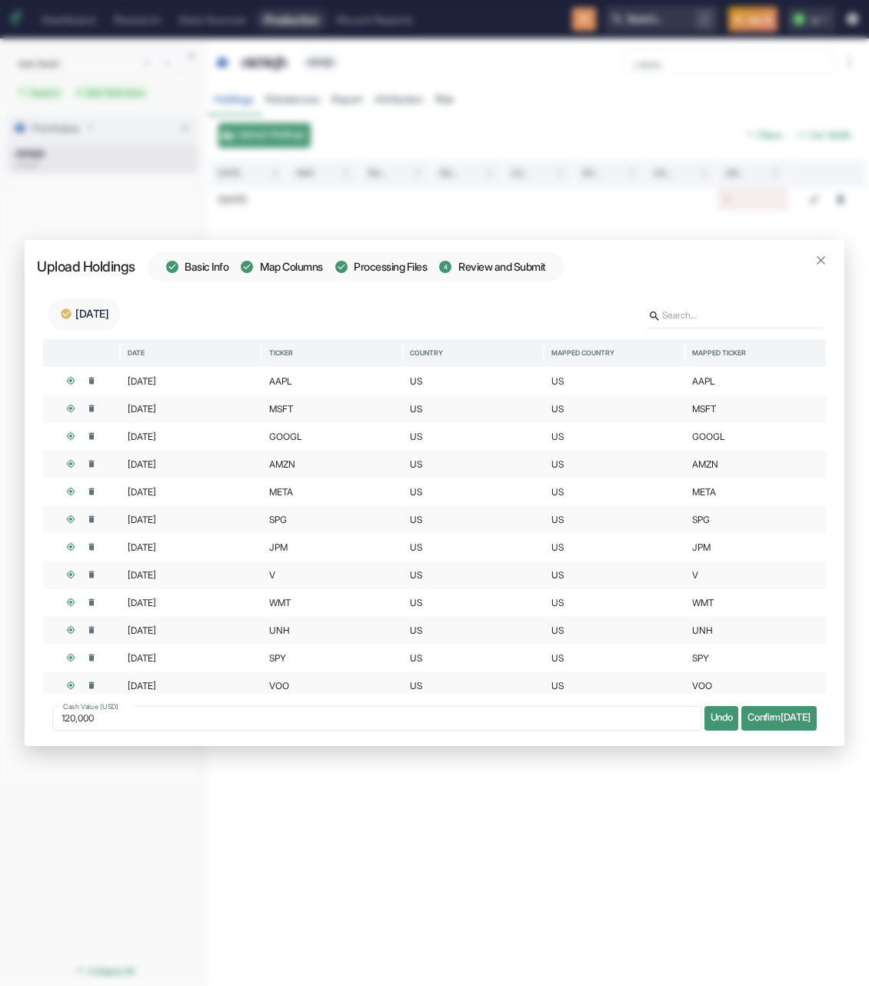
drag, startPoint x: 793, startPoint y: 716, endPoint x: 860, endPoint y: 619, distance: 117.8
click at [793, 715] on button "Confirm [DATE]" at bounding box center [779, 718] width 75 height 25
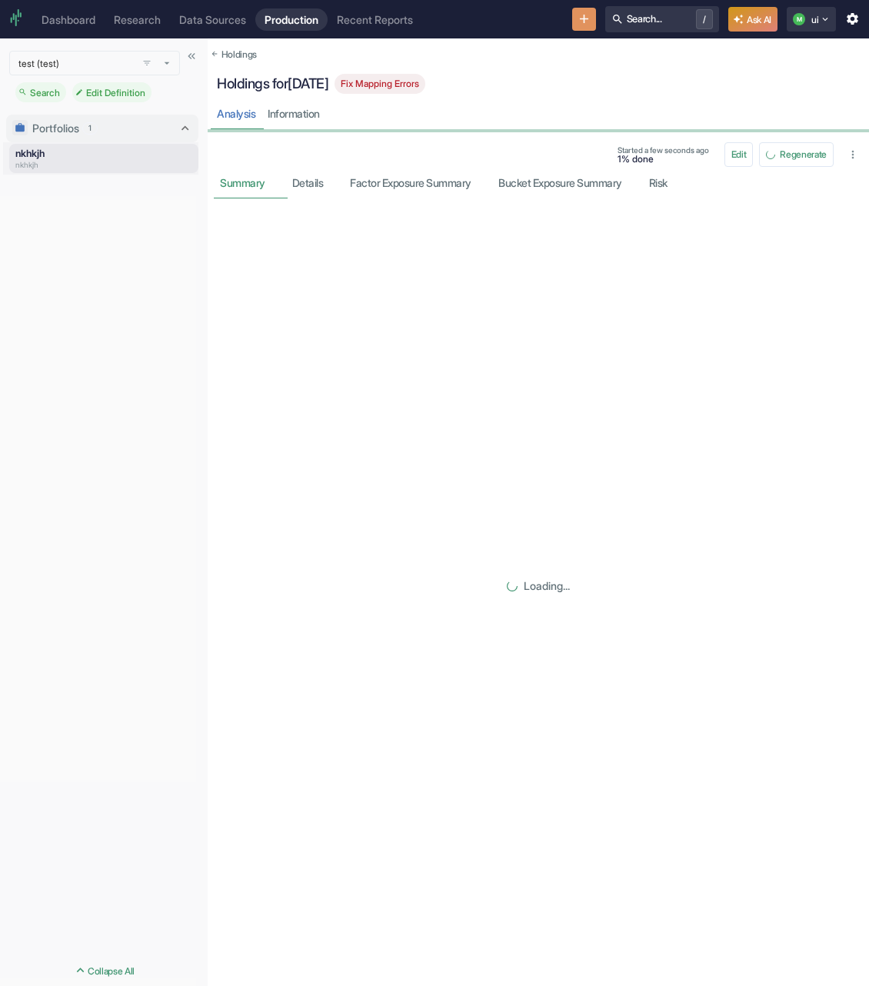
click at [413, 79] on span "Fix Mapping Errors" at bounding box center [380, 83] width 91 height 11
